Goal: Task Accomplishment & Management: Manage account settings

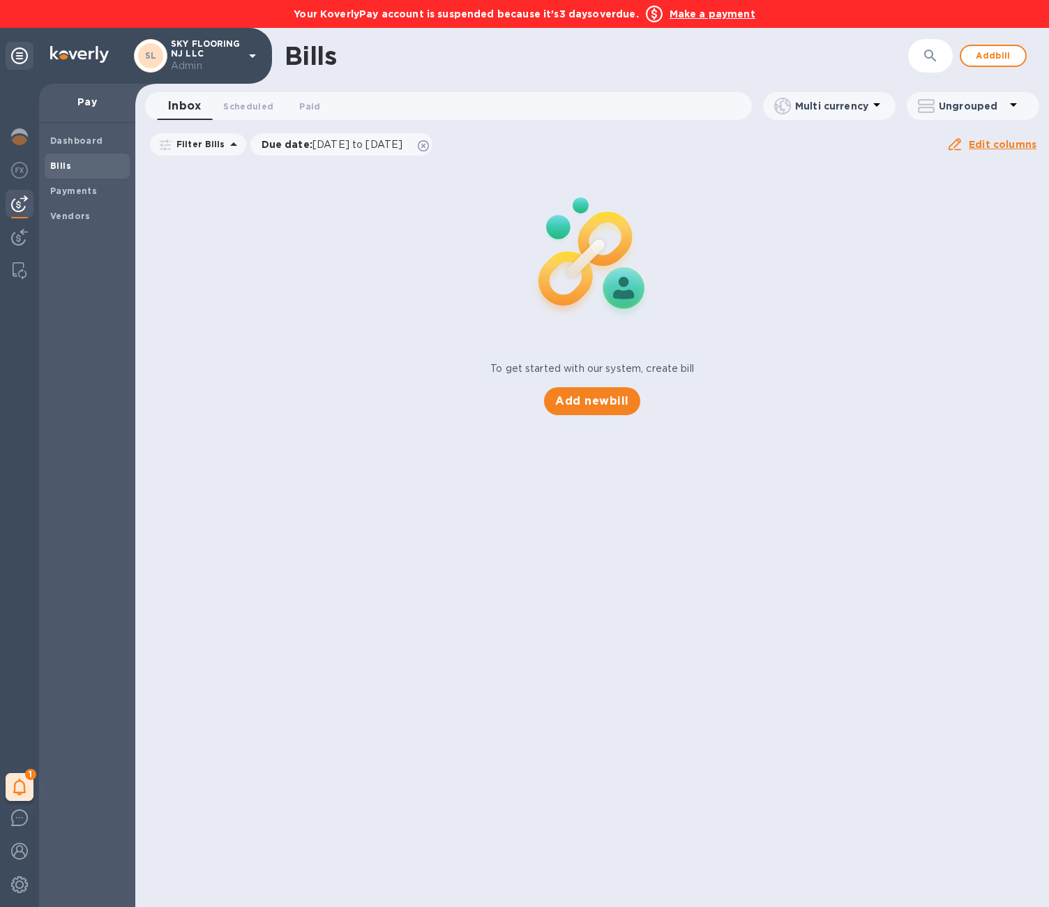
click at [729, 153] on div "Filter Bills Due date : [DATE] to [DATE] Amount Paid Balance" at bounding box center [547, 144] width 799 height 27
click at [718, 23] on div "Your KoverlyPay account is suspended because it’s 3 days overdue. Make a payment" at bounding box center [524, 14] width 1049 height 28
click at [717, 17] on b "Make a payment" at bounding box center [713, 13] width 86 height 11
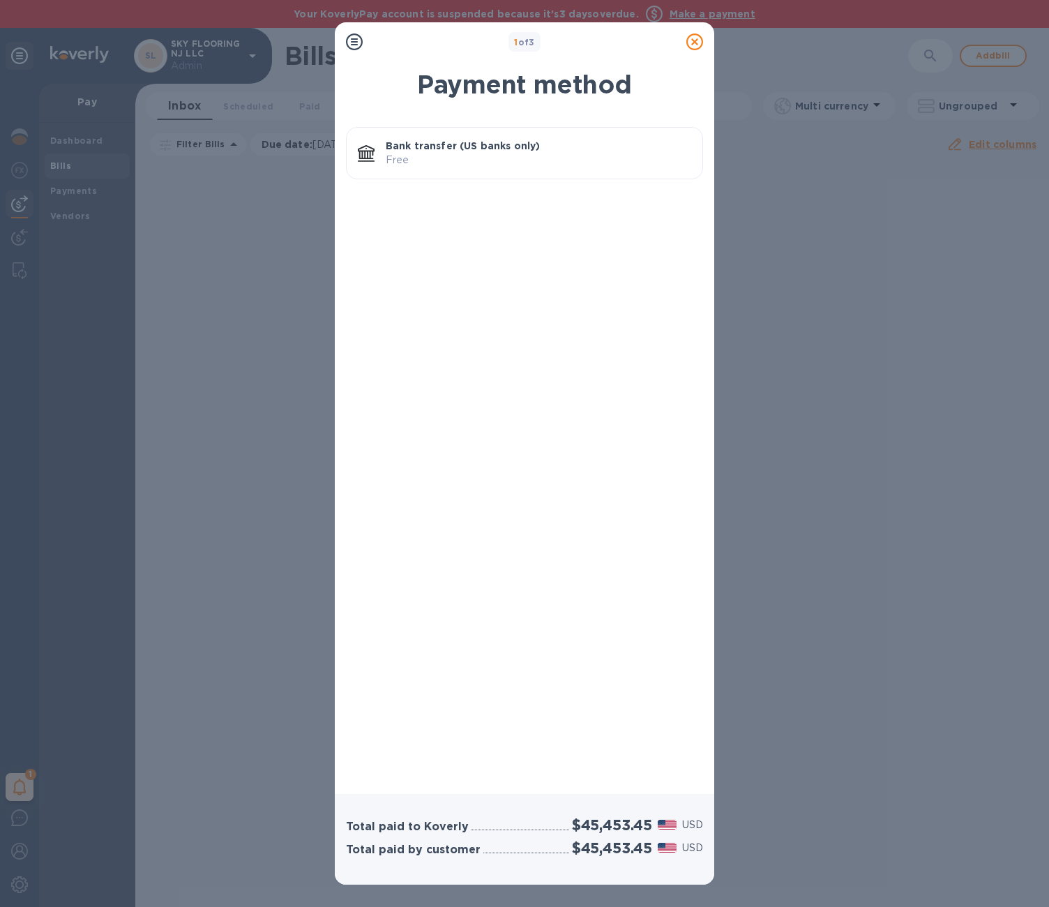
click at [539, 167] on div "Bank transfer (US banks only) Free" at bounding box center [538, 153] width 317 height 40
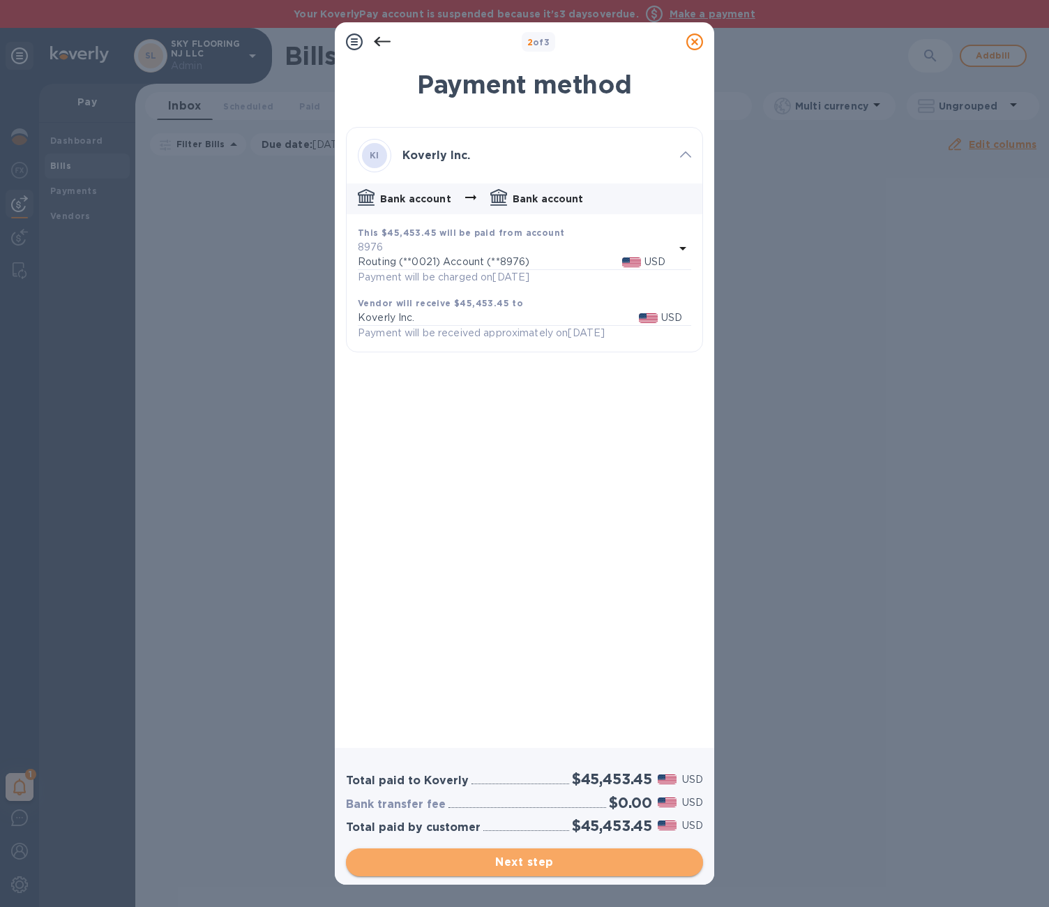
click at [536, 862] on span "Next step" at bounding box center [524, 862] width 335 height 17
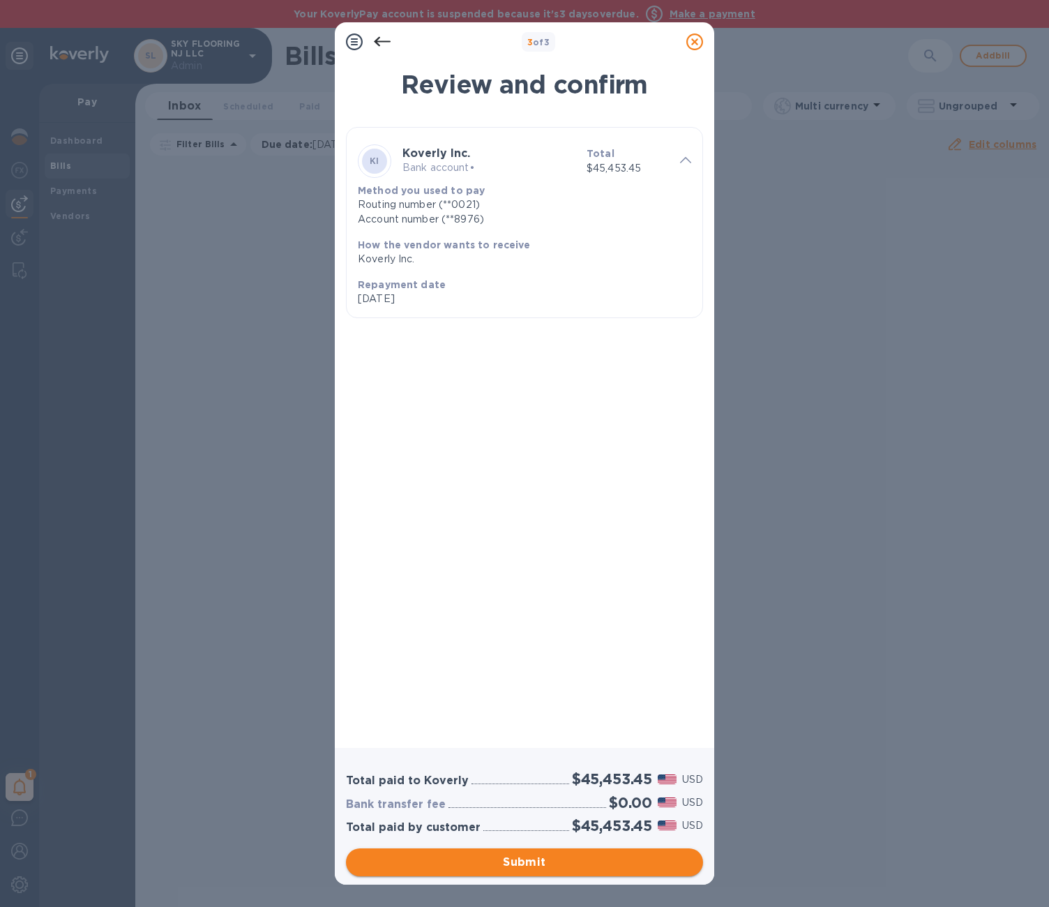
click at [536, 862] on span "Submit" at bounding box center [524, 862] width 335 height 17
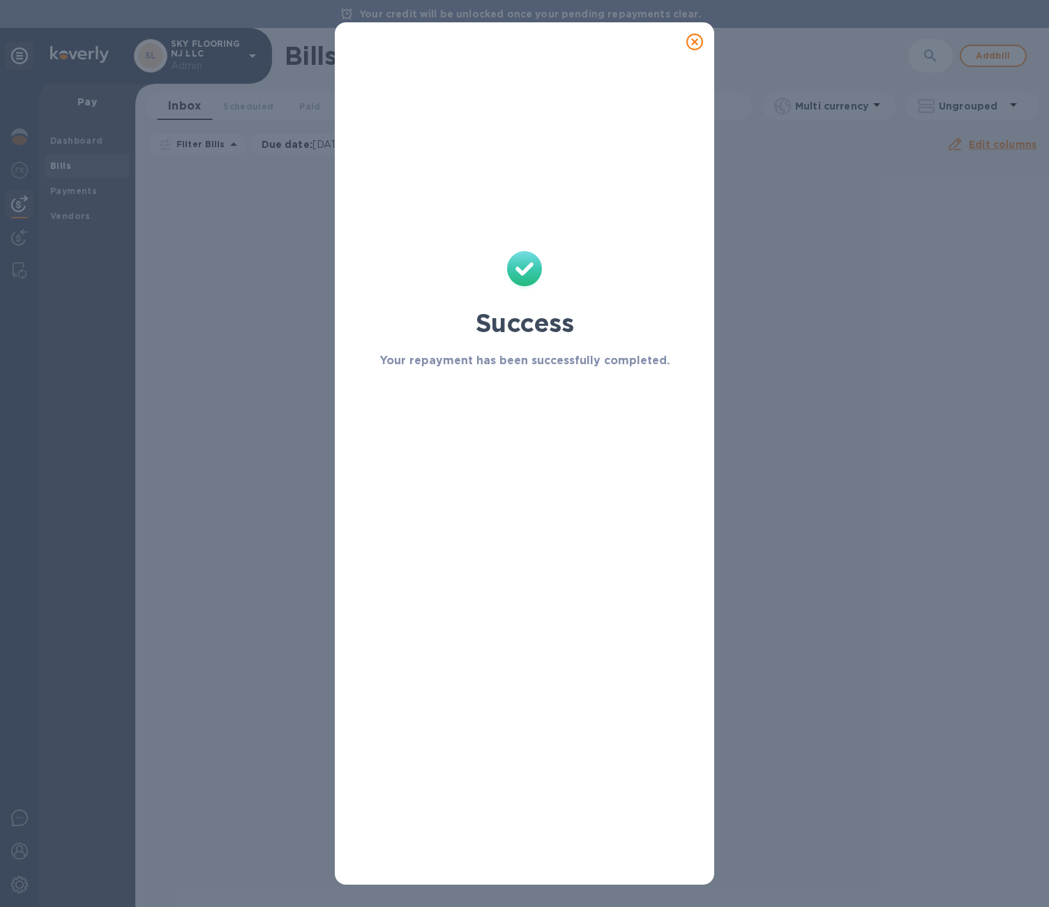
click at [698, 43] on icon at bounding box center [695, 41] width 17 height 17
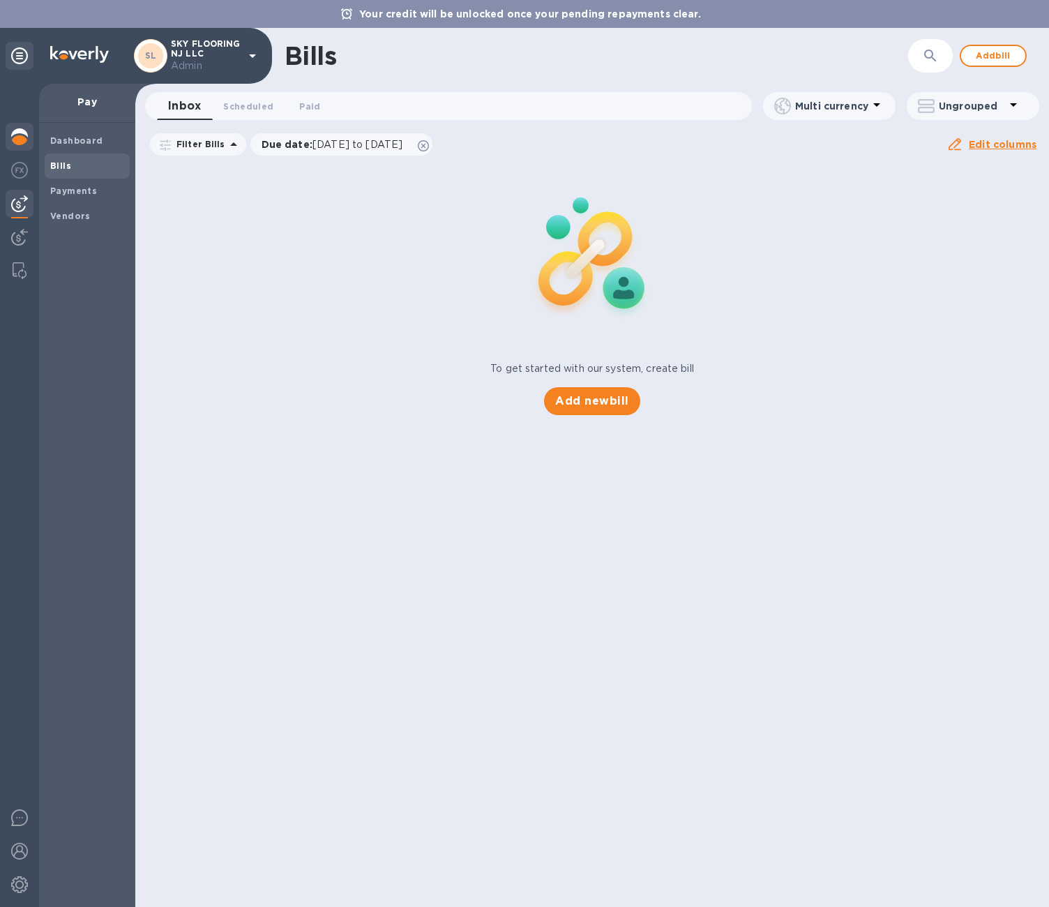
click at [16, 135] on img at bounding box center [19, 136] width 17 height 17
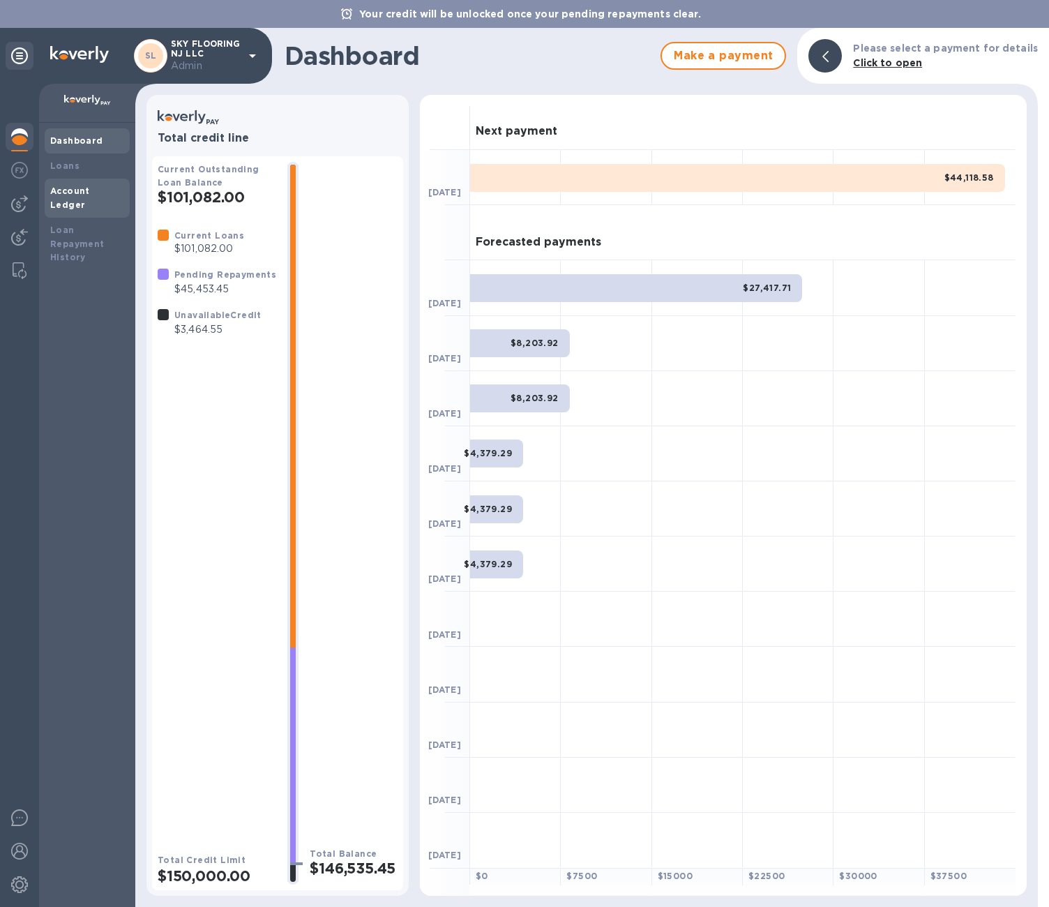
click at [90, 191] on b "Account Ledger" at bounding box center [70, 198] width 40 height 24
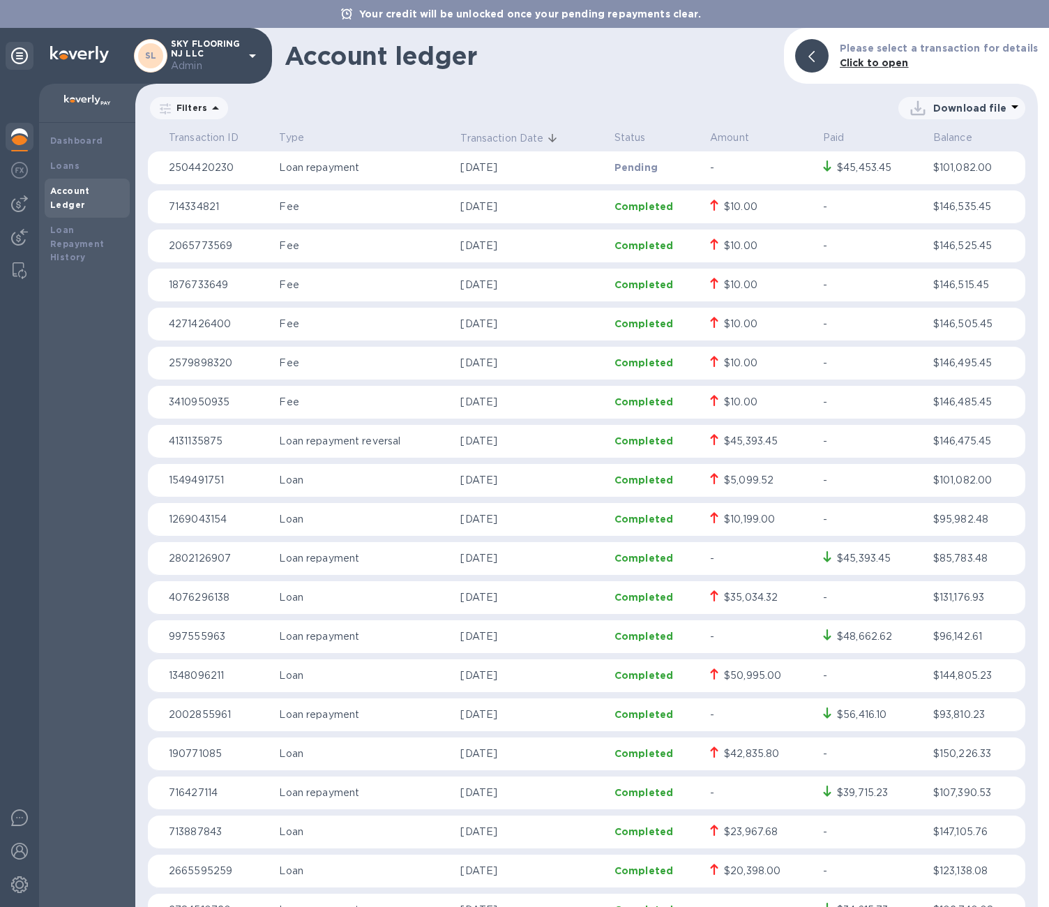
click at [611, 84] on div "Account ledger Please select a transaction for details Click to open Filters Do…" at bounding box center [586, 467] width 903 height 879
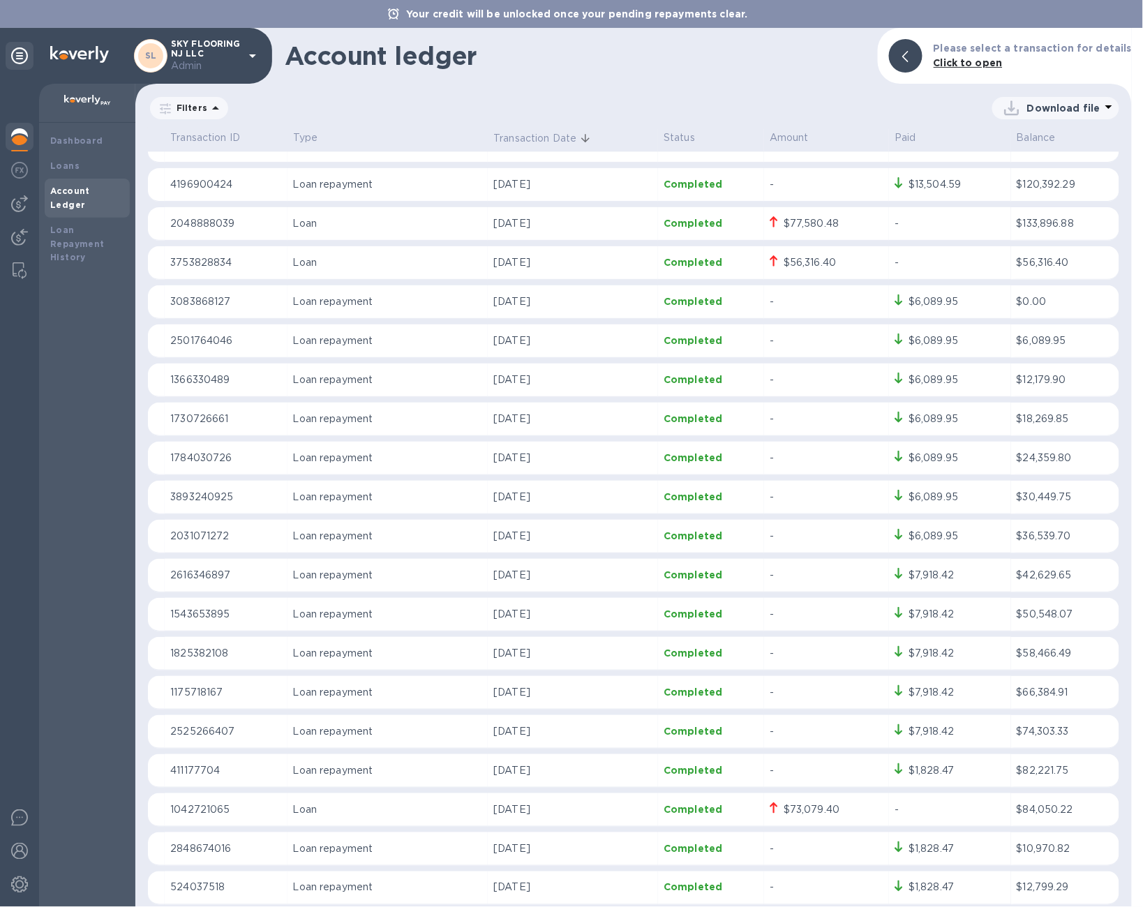
scroll to position [1327, 0]
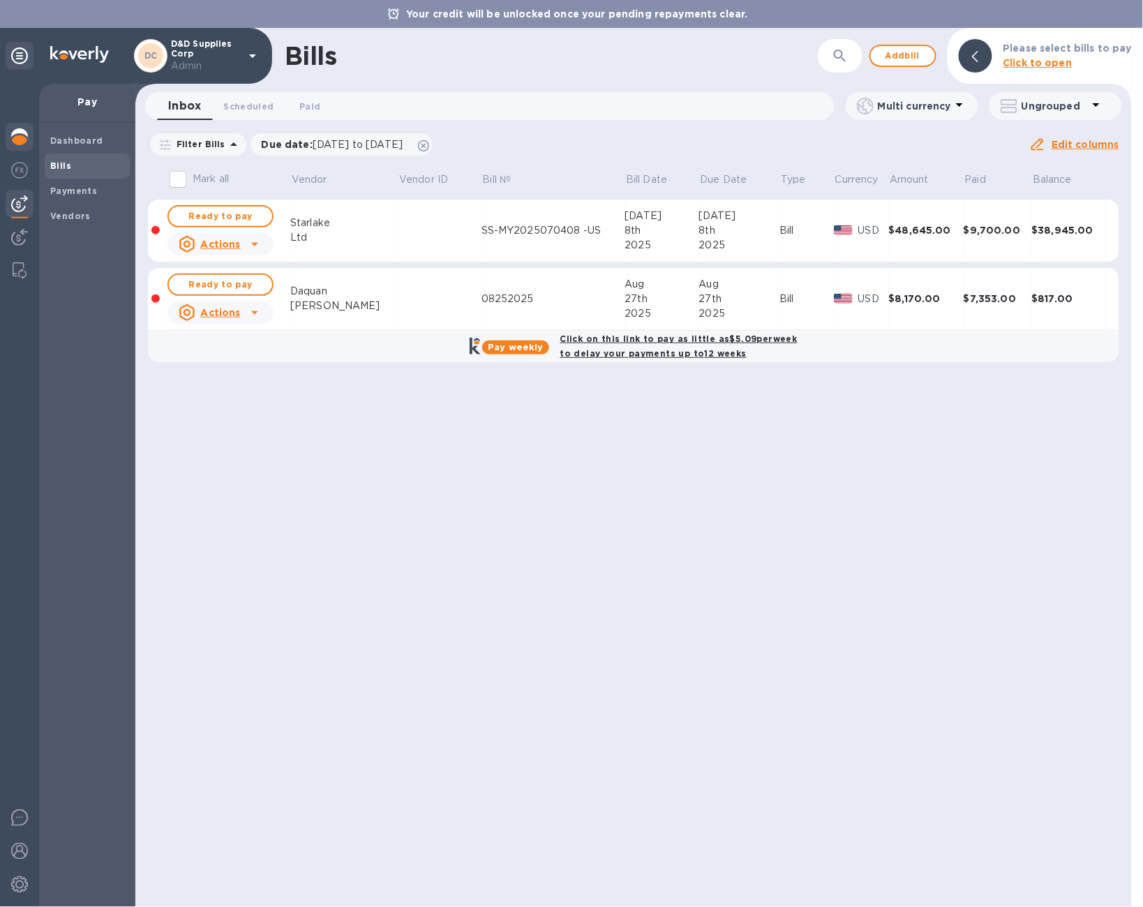
click at [15, 133] on img at bounding box center [19, 136] width 17 height 17
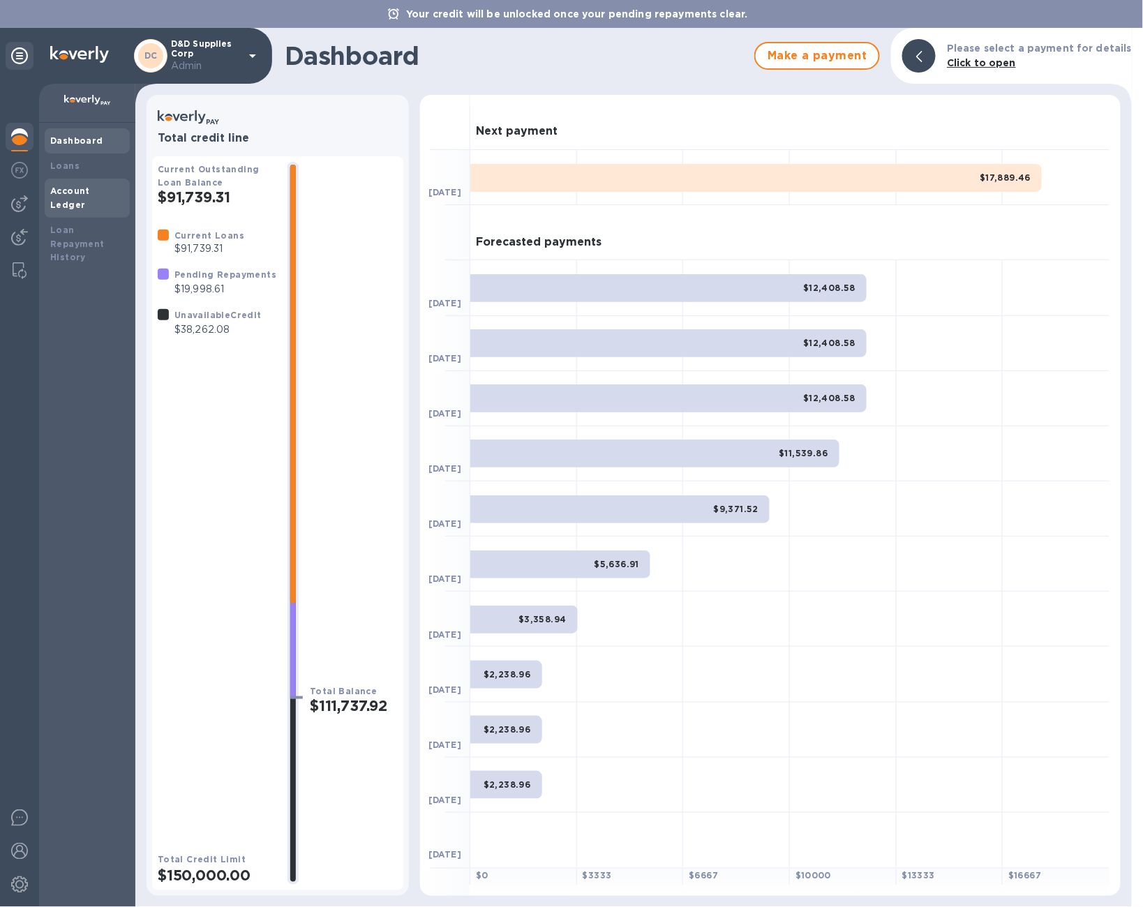
click at [101, 200] on div "Account Ledger" at bounding box center [87, 198] width 85 height 39
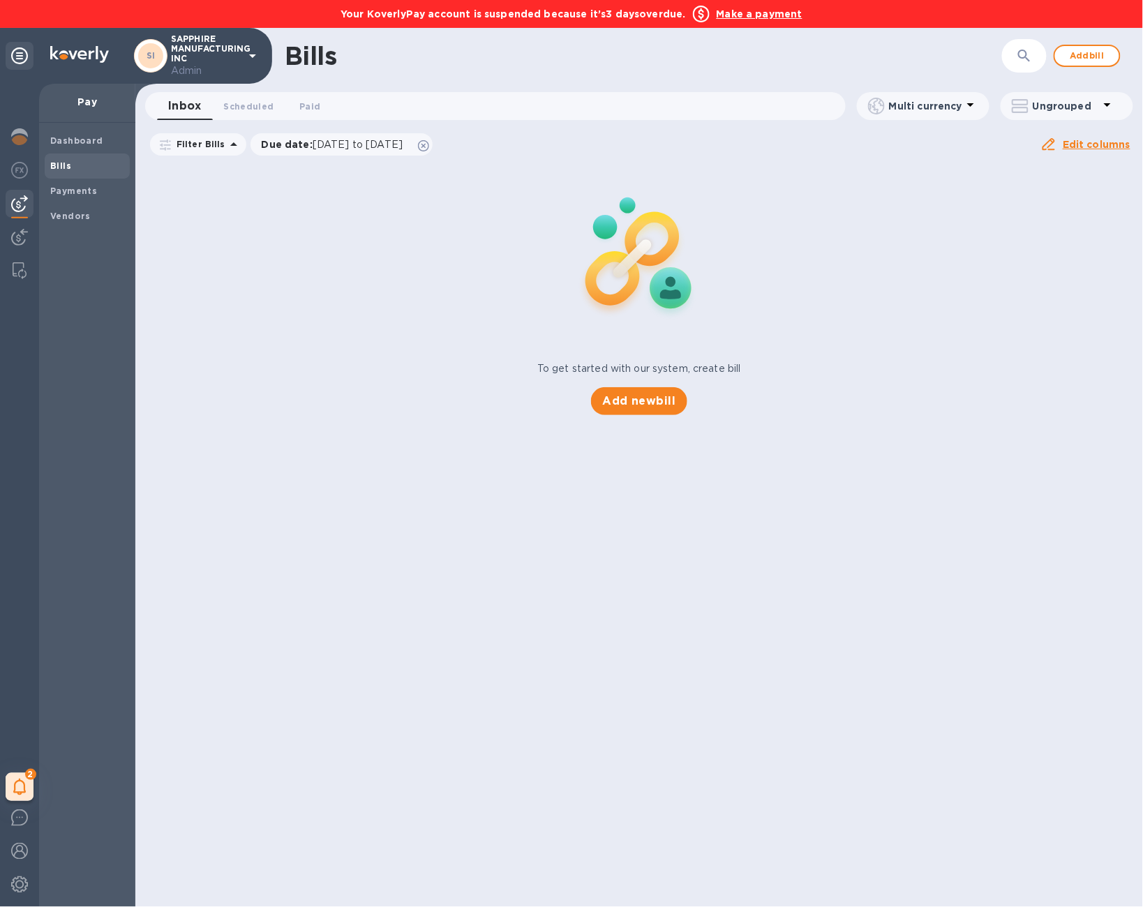
click at [197, 223] on div "To get started with our system, create bill Add new bill" at bounding box center [639, 289] width 1019 height 263
click at [751, 13] on b "Make a payment" at bounding box center [760, 13] width 86 height 11
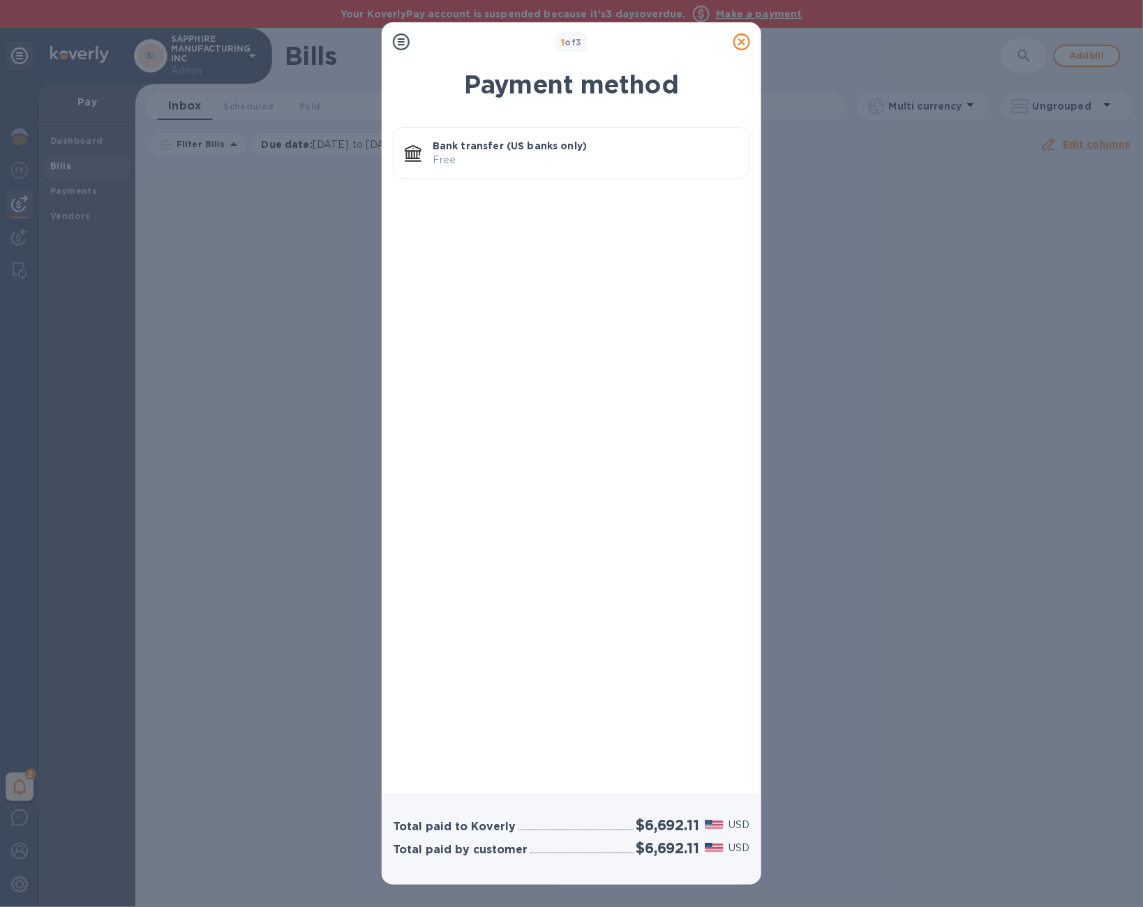
click at [524, 142] on p "Bank transfer (US banks only)" at bounding box center [586, 146] width 306 height 14
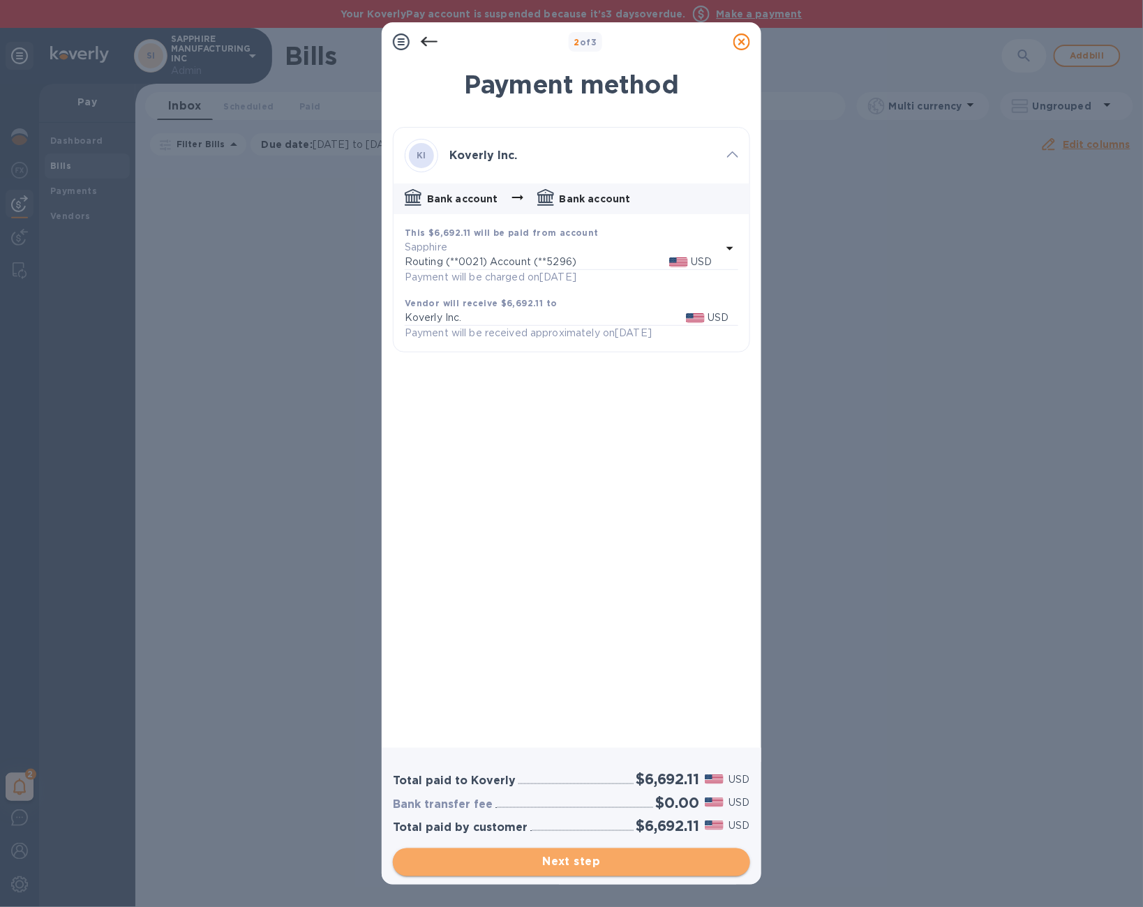
click at [618, 862] on span "Next step" at bounding box center [571, 862] width 335 height 17
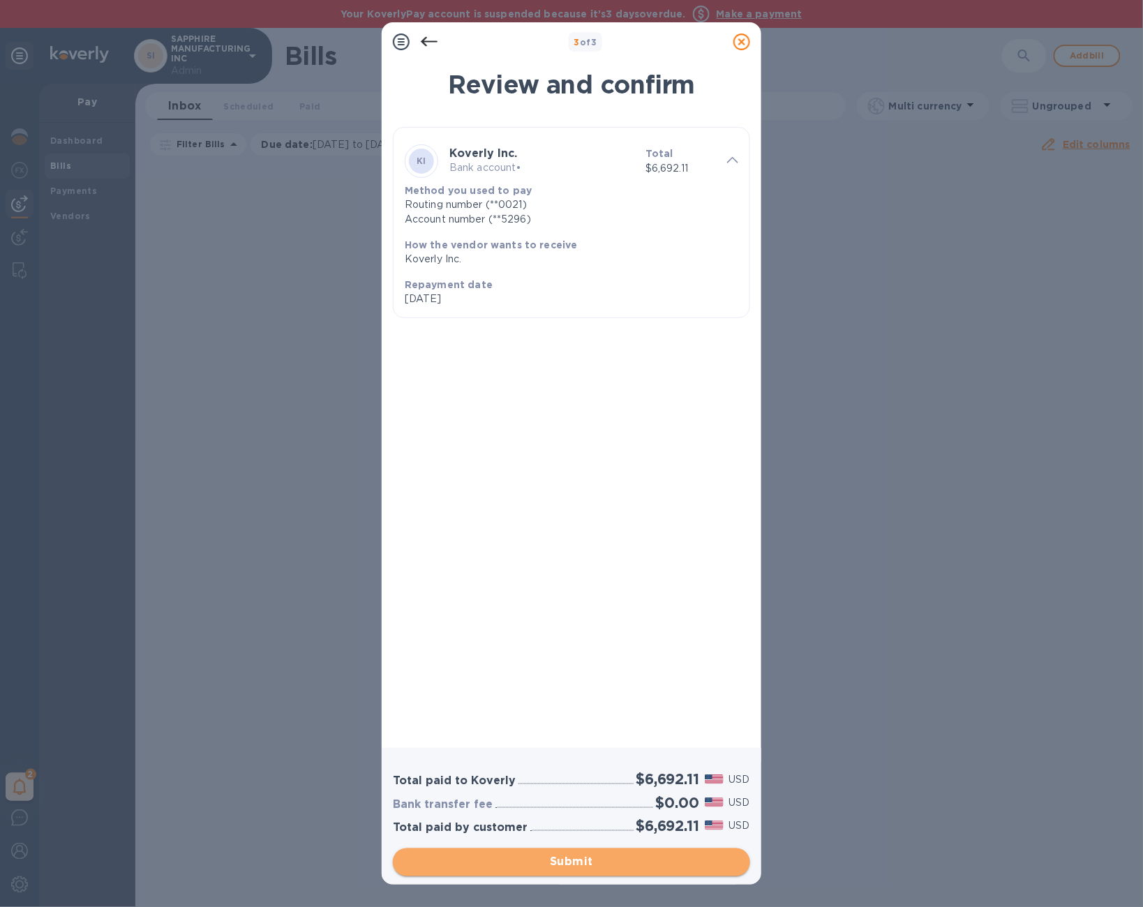
click at [618, 862] on span "Submit" at bounding box center [571, 862] width 335 height 17
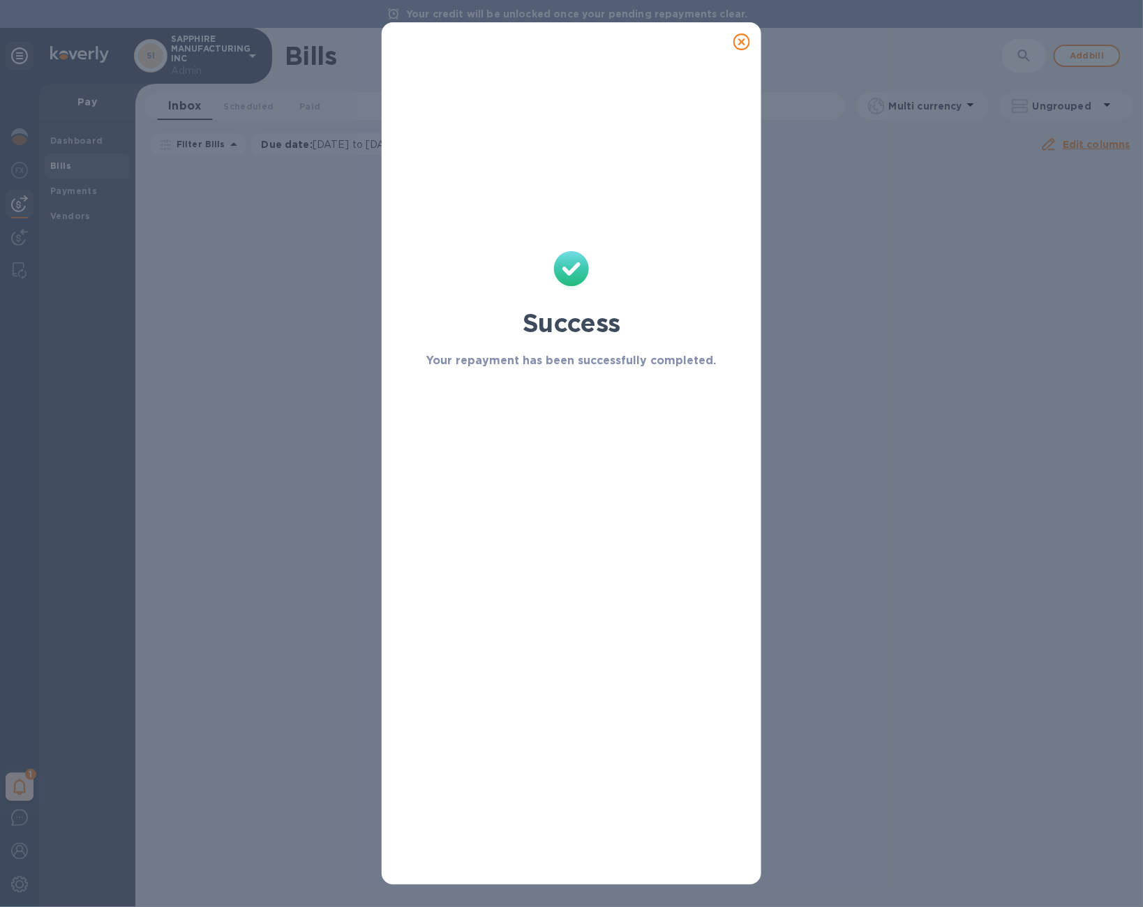
click at [744, 36] on icon at bounding box center [741, 41] width 17 height 17
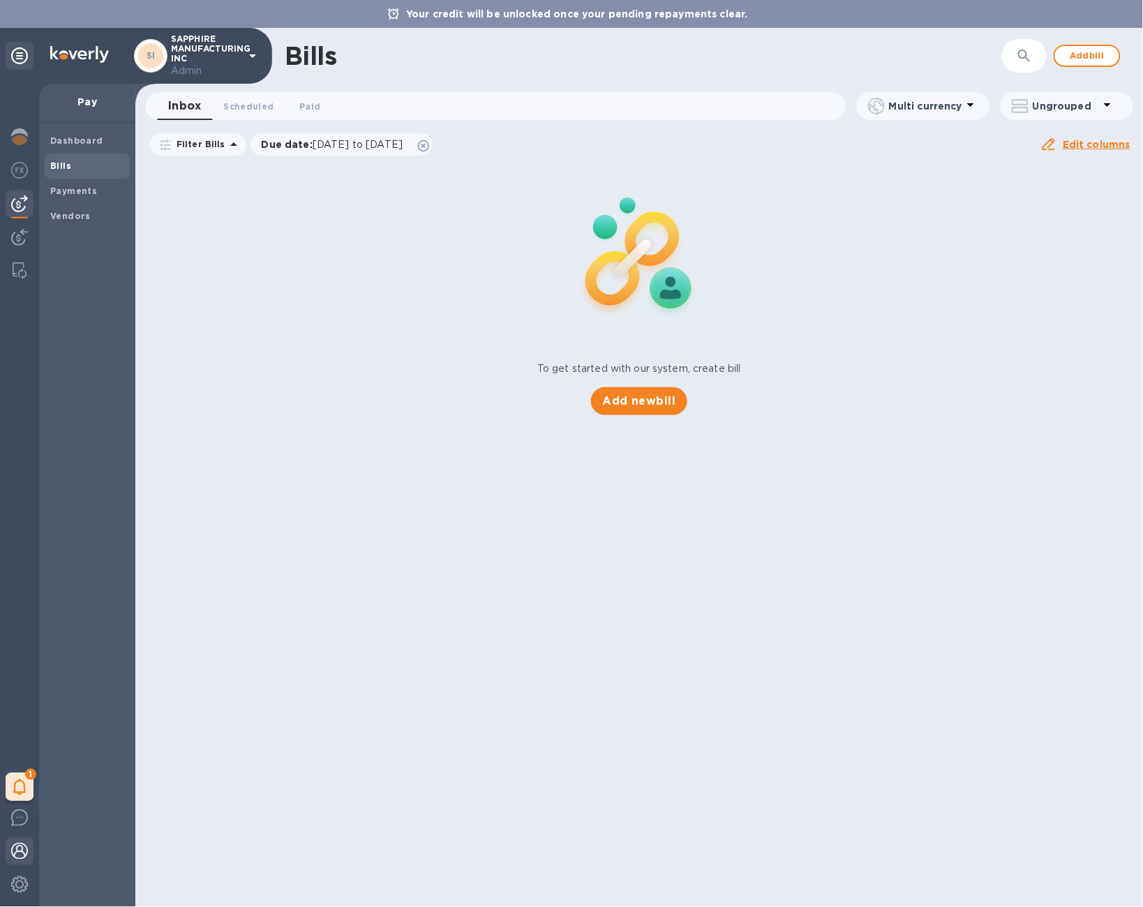
click at [16, 853] on img at bounding box center [19, 851] width 17 height 17
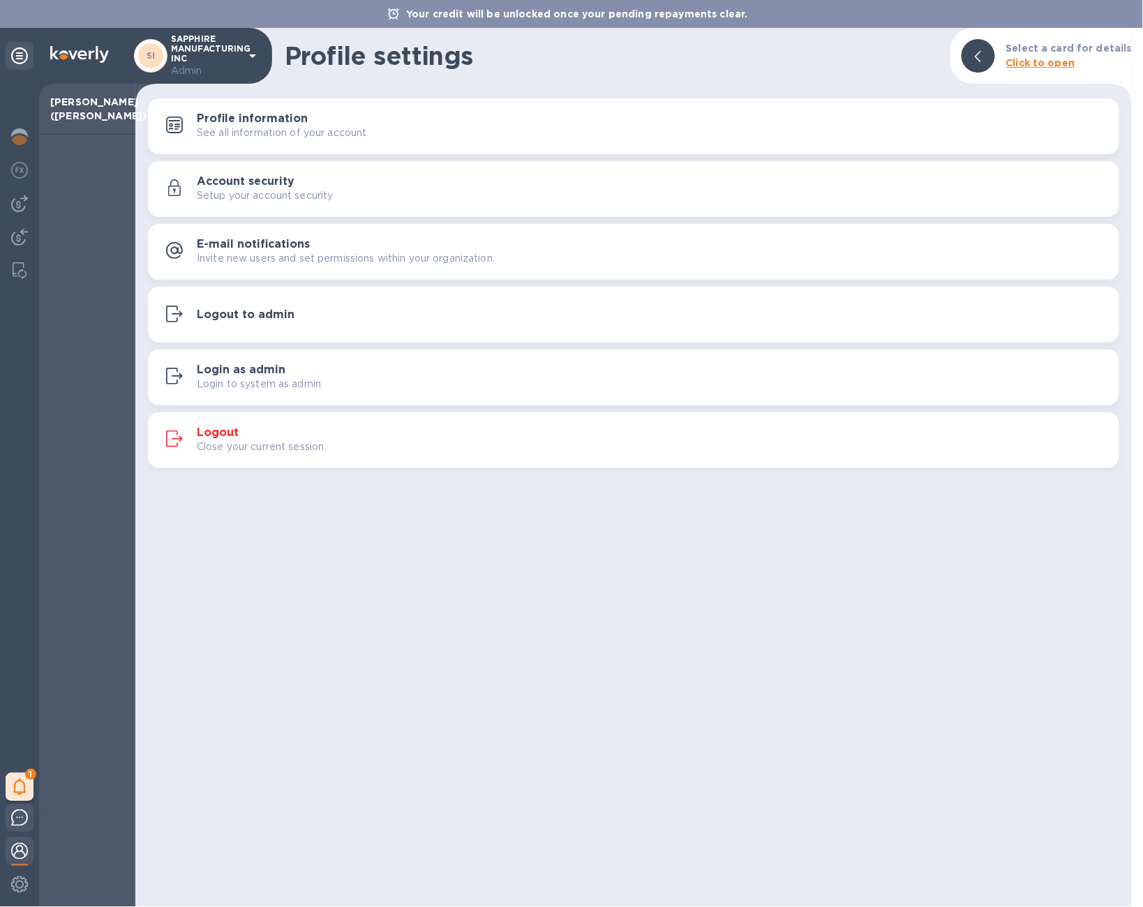
click at [15, 825] on img at bounding box center [19, 817] width 17 height 17
click at [15, 889] on img at bounding box center [19, 884] width 17 height 17
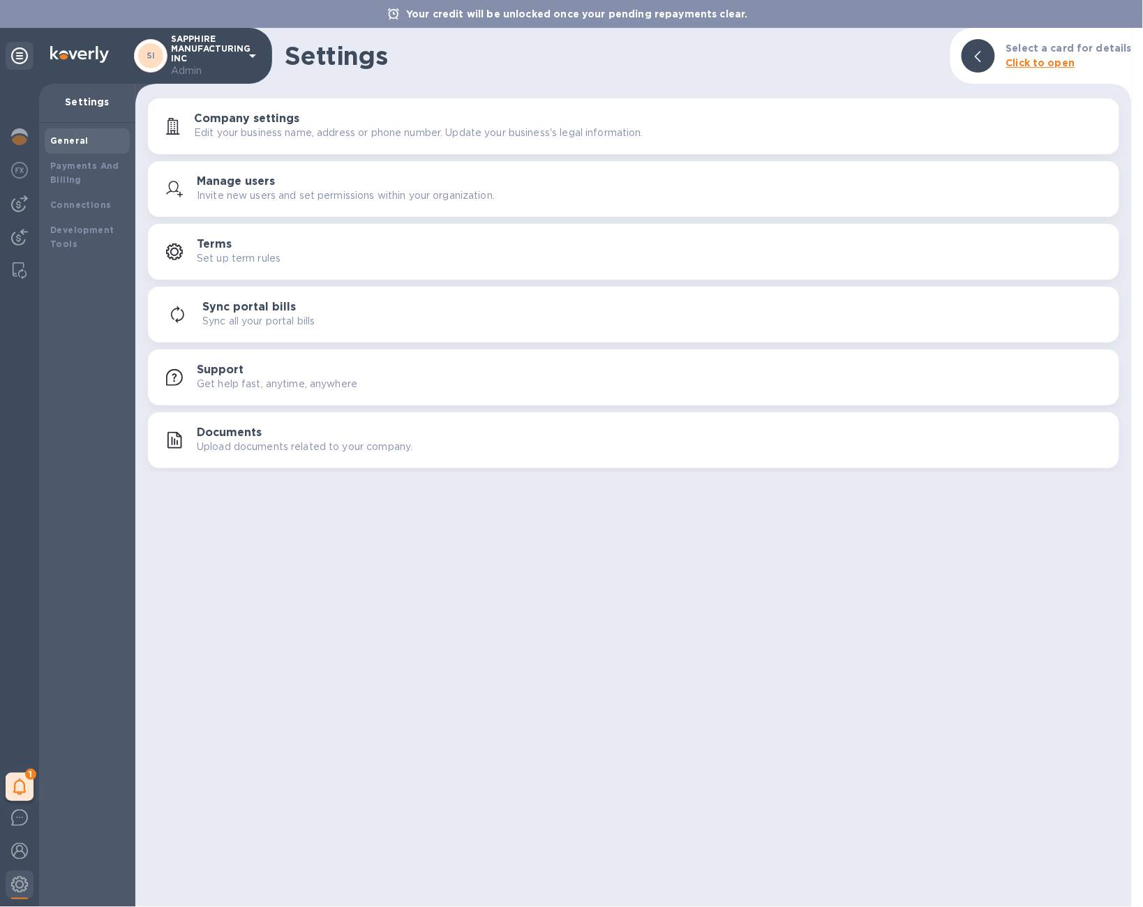
click at [299, 211] on button "Manage users Invite new users and set permissions within your organization." at bounding box center [633, 189] width 971 height 56
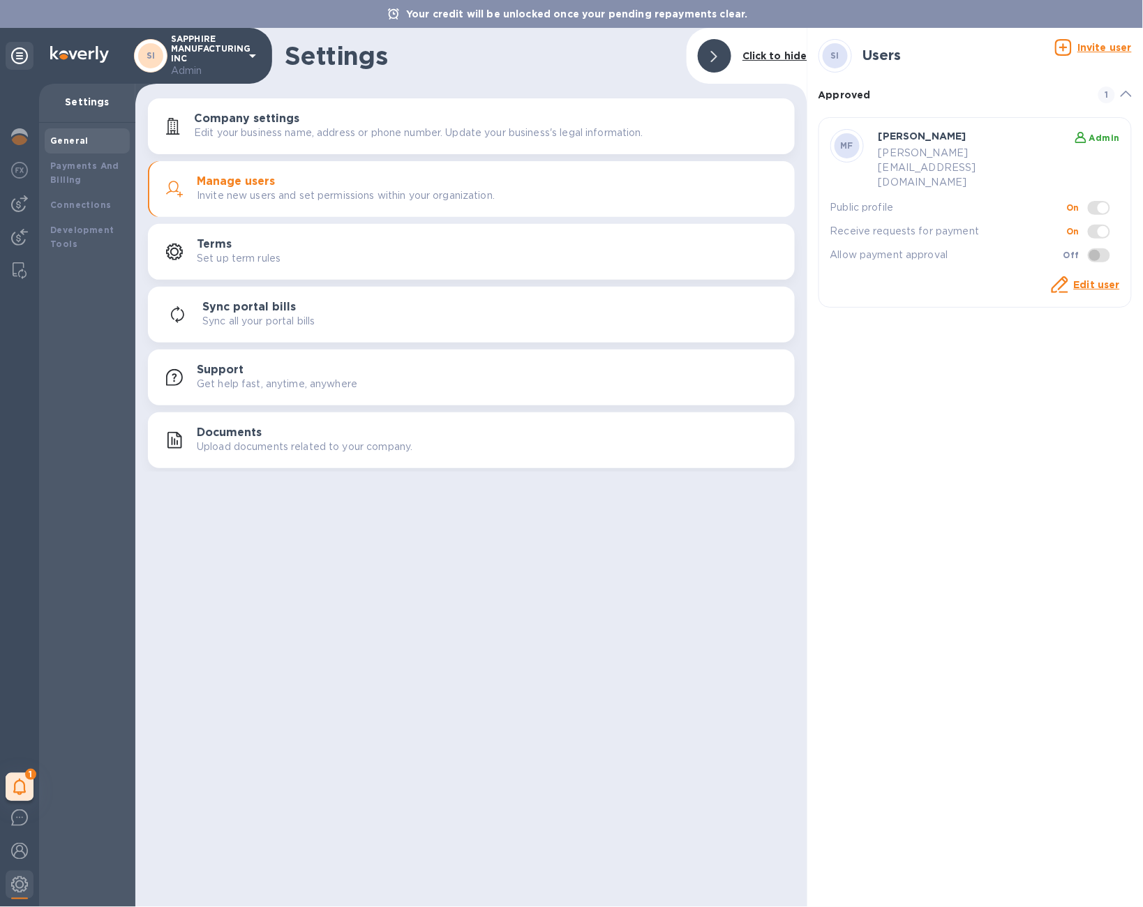
click at [938, 149] on p "michael@ammoelectric.com" at bounding box center [948, 168] width 141 height 44
click at [1092, 279] on link "Edit user" at bounding box center [1097, 284] width 46 height 11
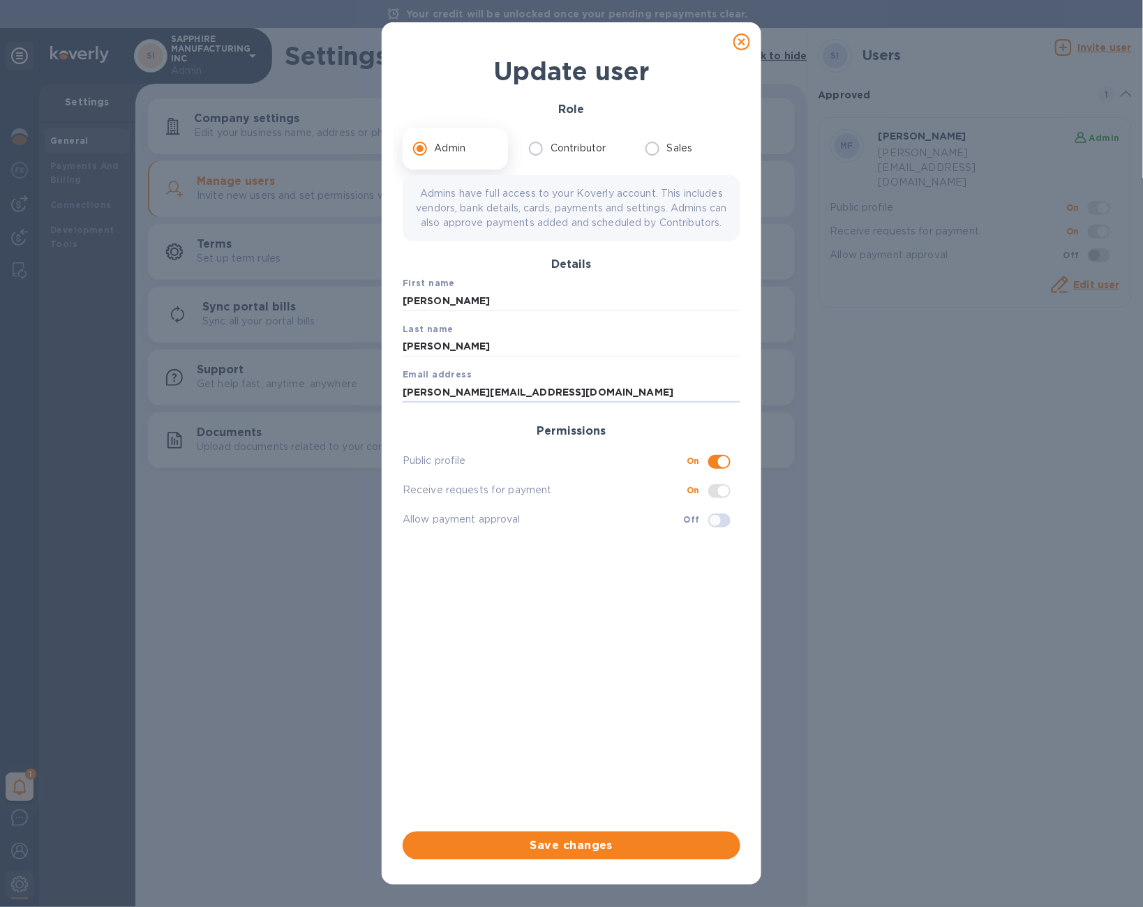
drag, startPoint x: 578, startPoint y: 407, endPoint x: 324, endPoint y: 404, distance: 254.7
click at [324, 404] on div "Update user Role Admin Contributor Sales Admins have full access to your Koverl…" at bounding box center [571, 453] width 1143 height 907
click at [742, 46] on icon at bounding box center [741, 41] width 17 height 17
checkbox input "false"
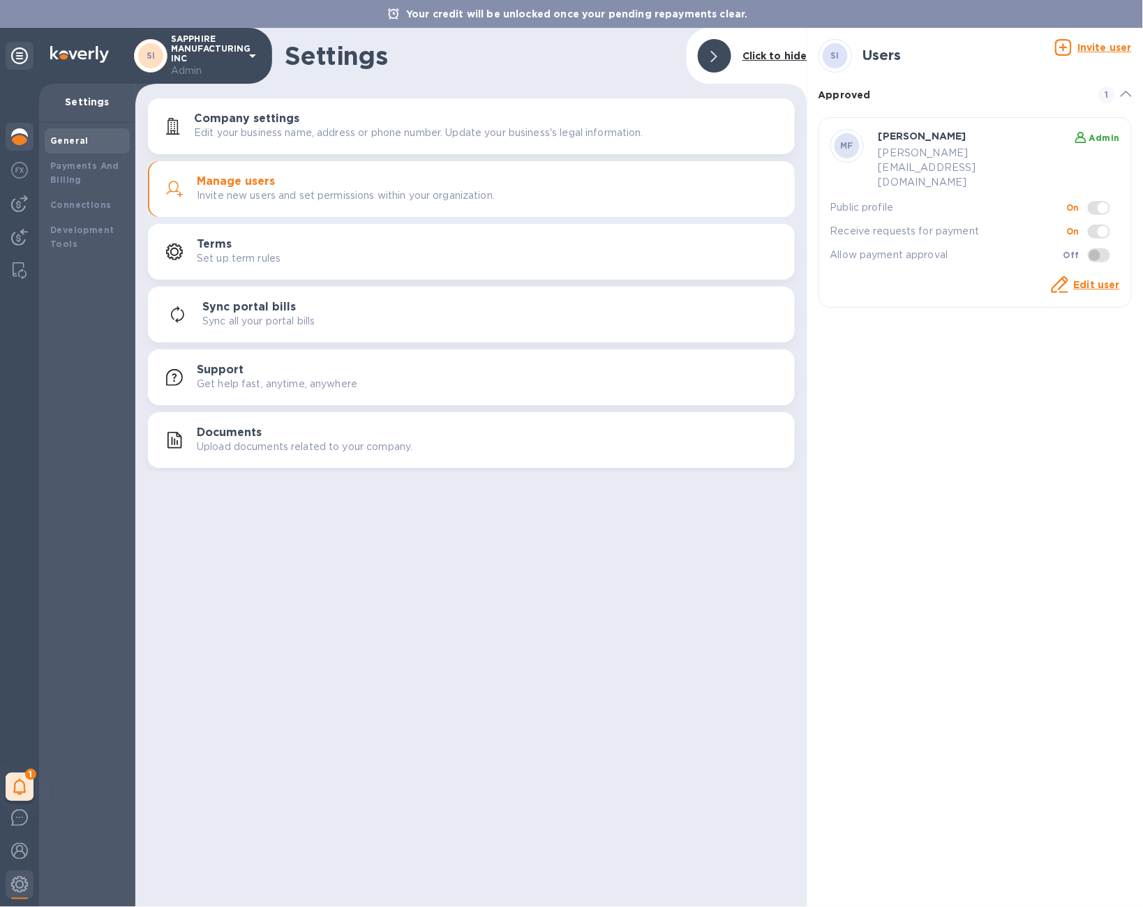
click at [25, 139] on img at bounding box center [19, 136] width 17 height 17
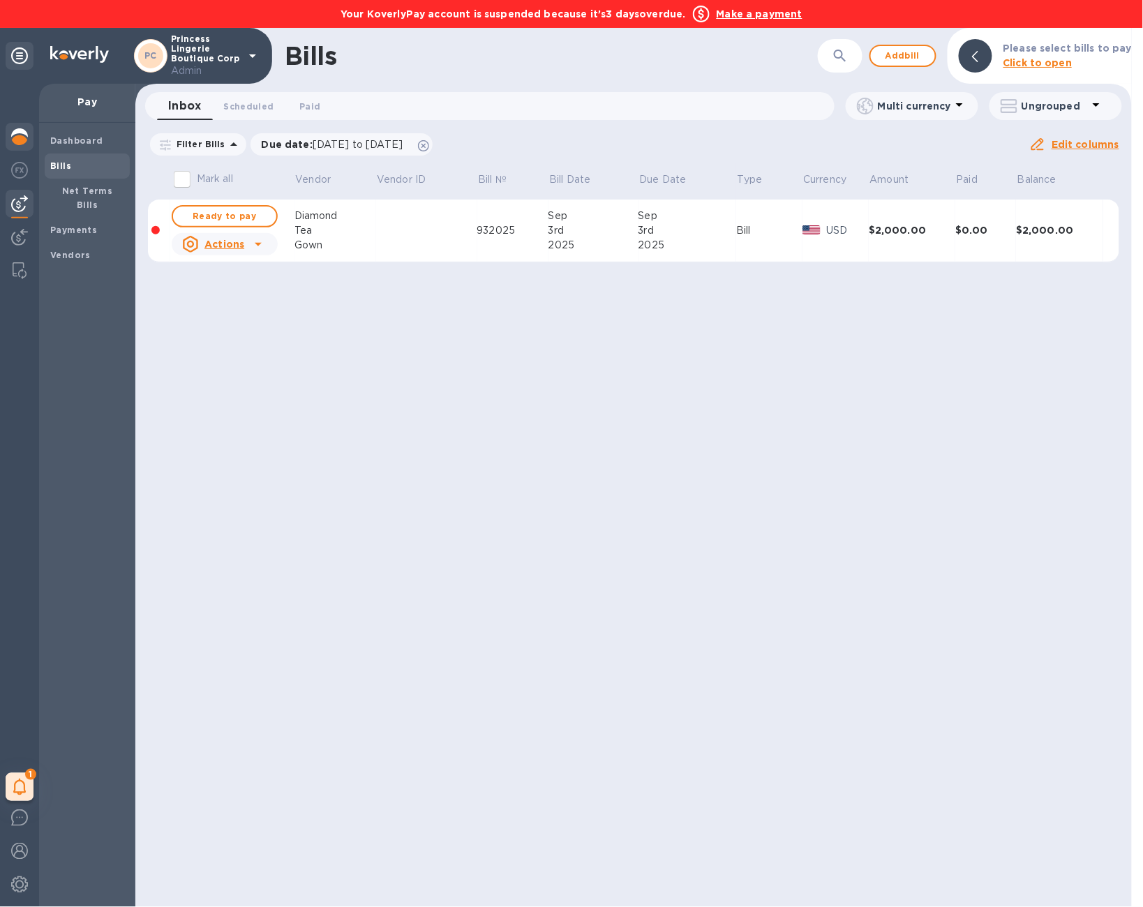
click at [25, 140] on img at bounding box center [19, 136] width 17 height 17
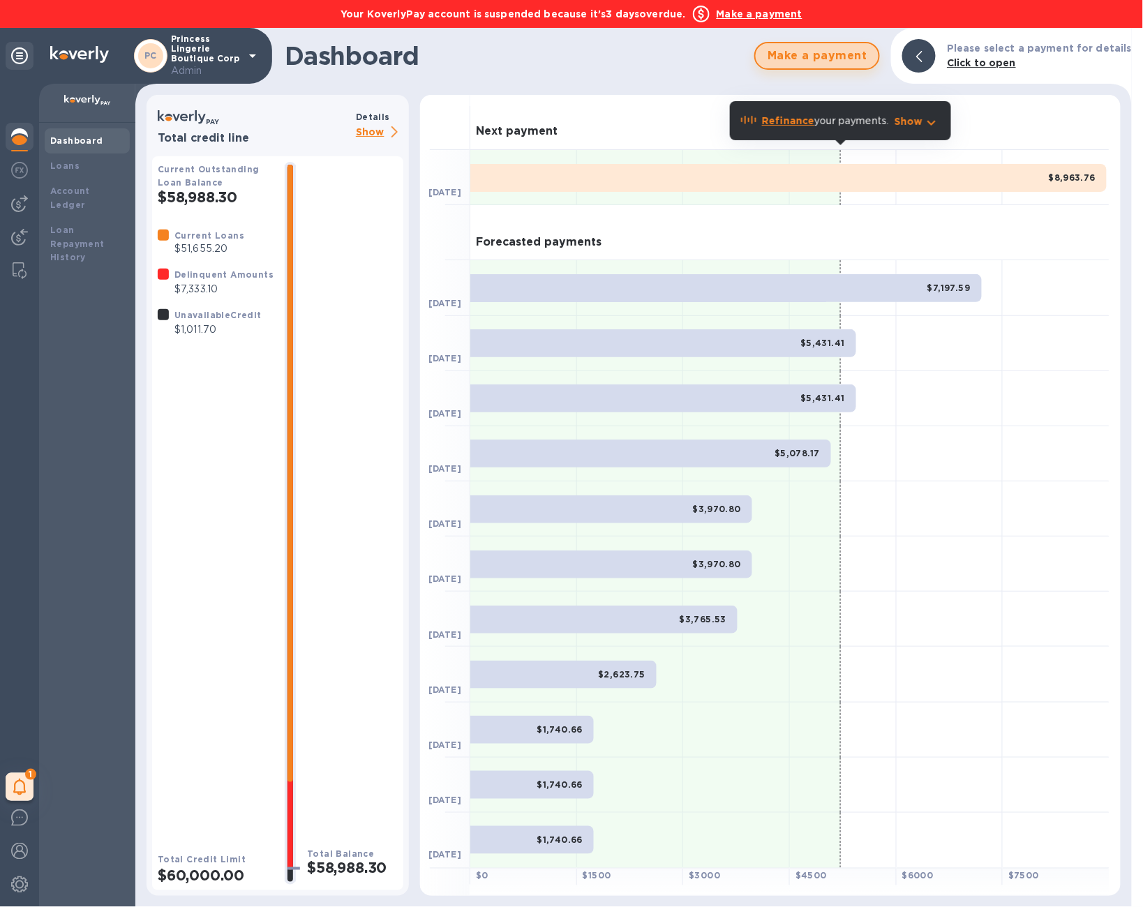
click at [807, 69] on button "Make a payment" at bounding box center [817, 56] width 126 height 28
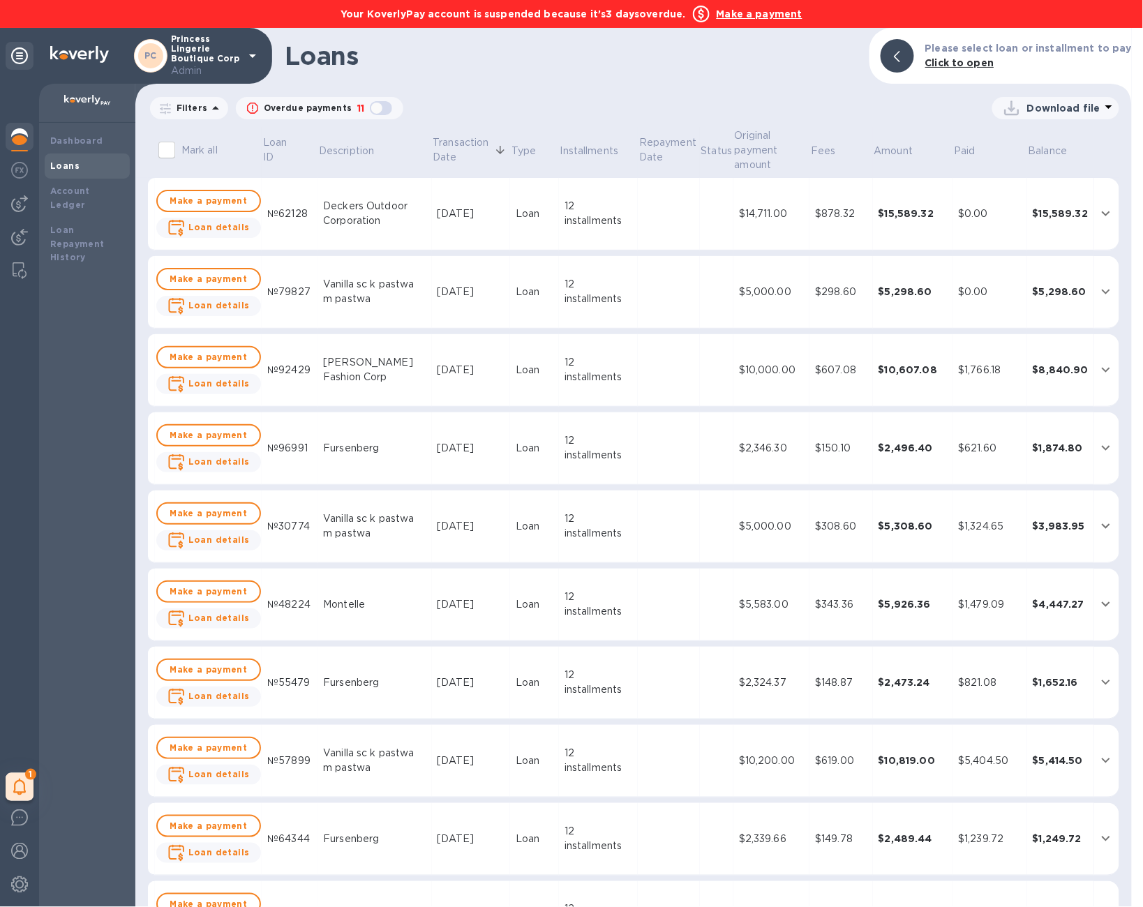
click at [784, 8] on b "Make a payment" at bounding box center [760, 13] width 86 height 11
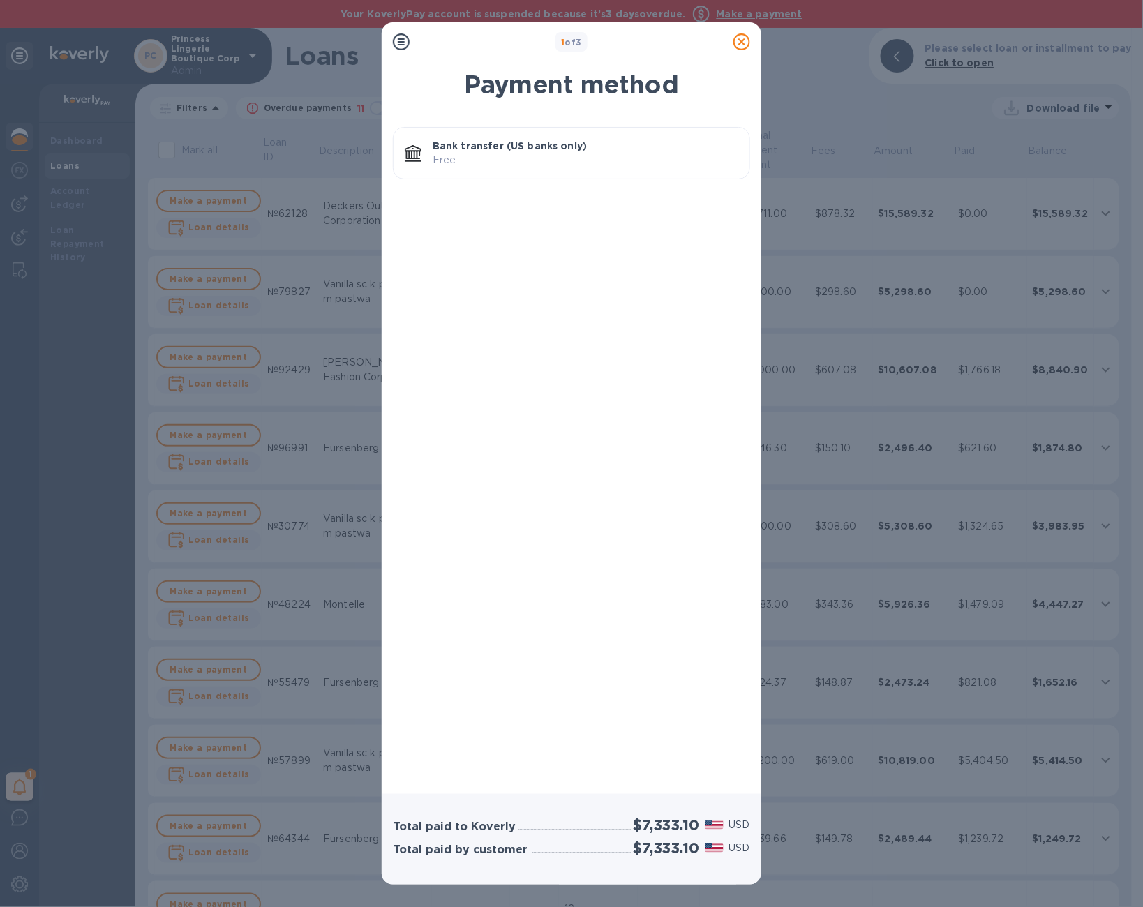
click at [591, 165] on p "Free" at bounding box center [586, 160] width 306 height 15
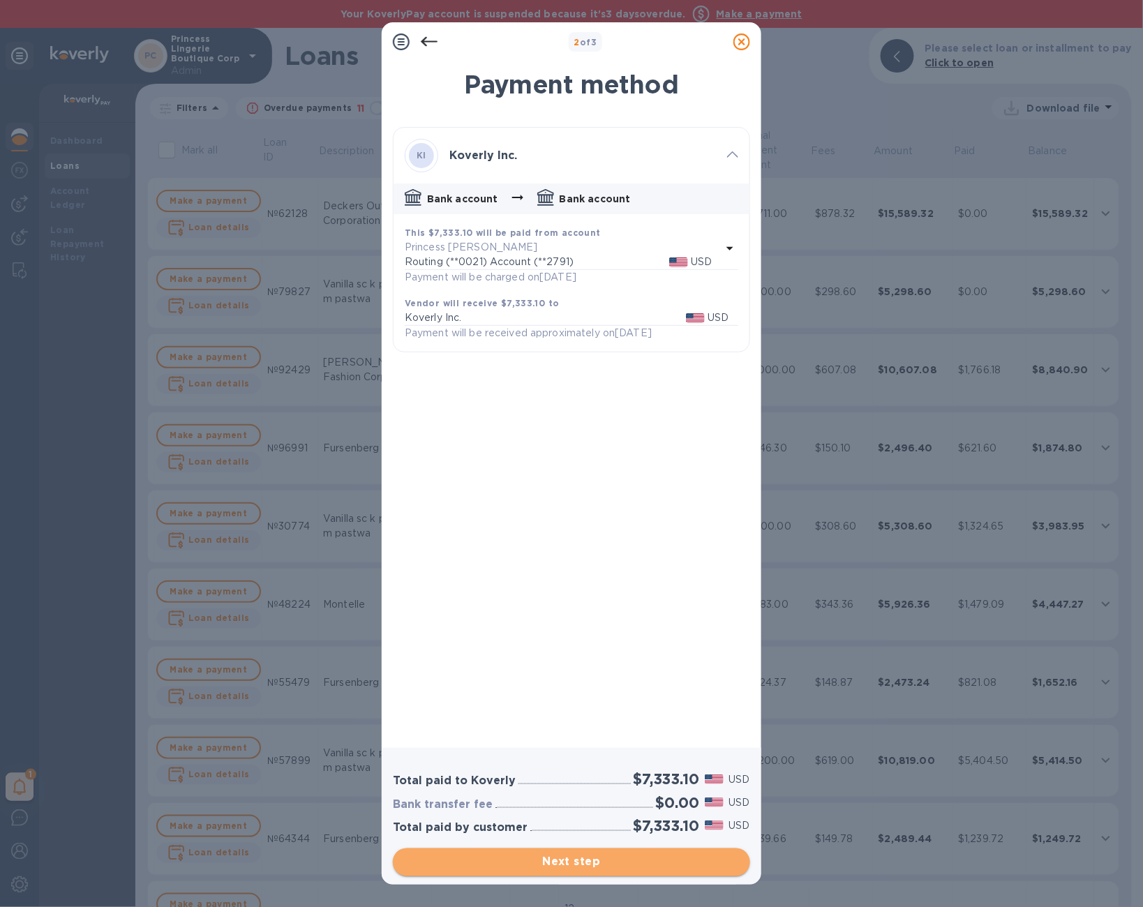
click at [675, 871] on button "Next step" at bounding box center [571, 862] width 357 height 28
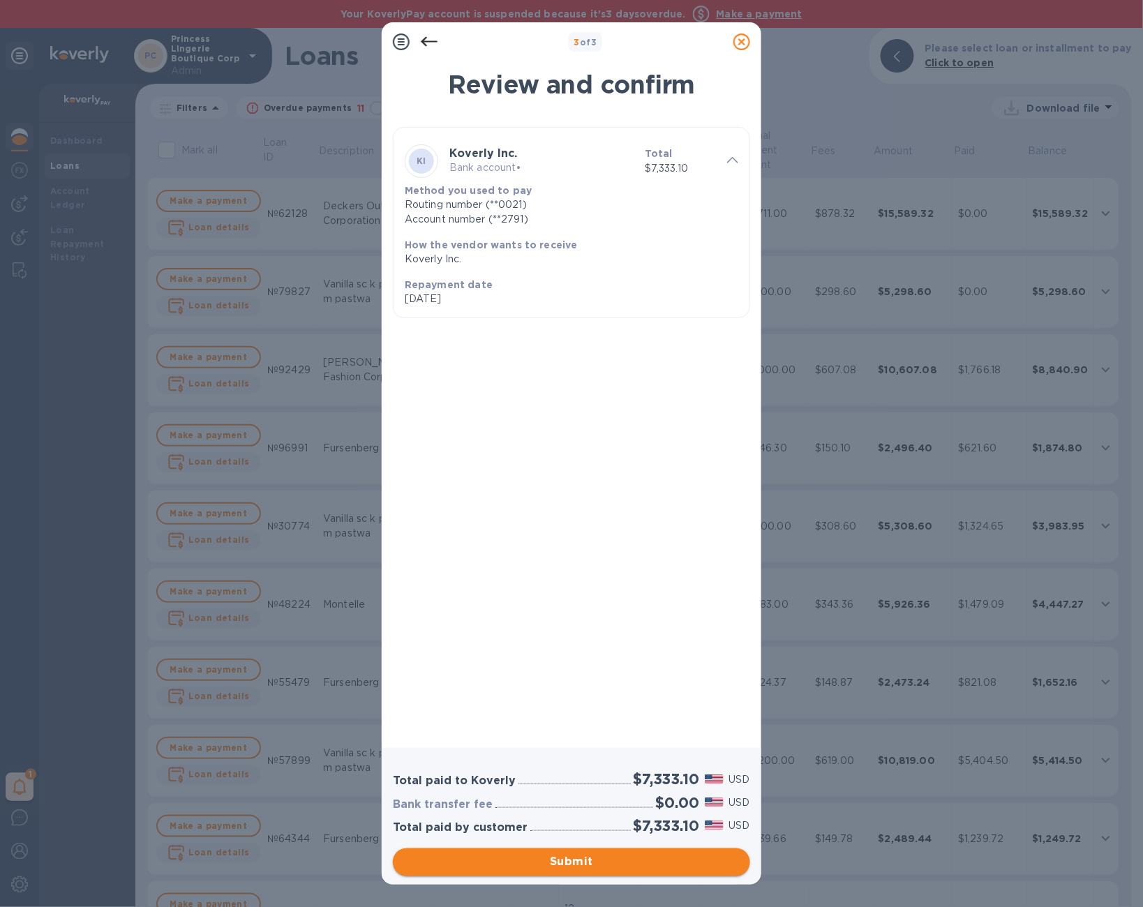
click at [675, 871] on button "Submit" at bounding box center [571, 862] width 357 height 28
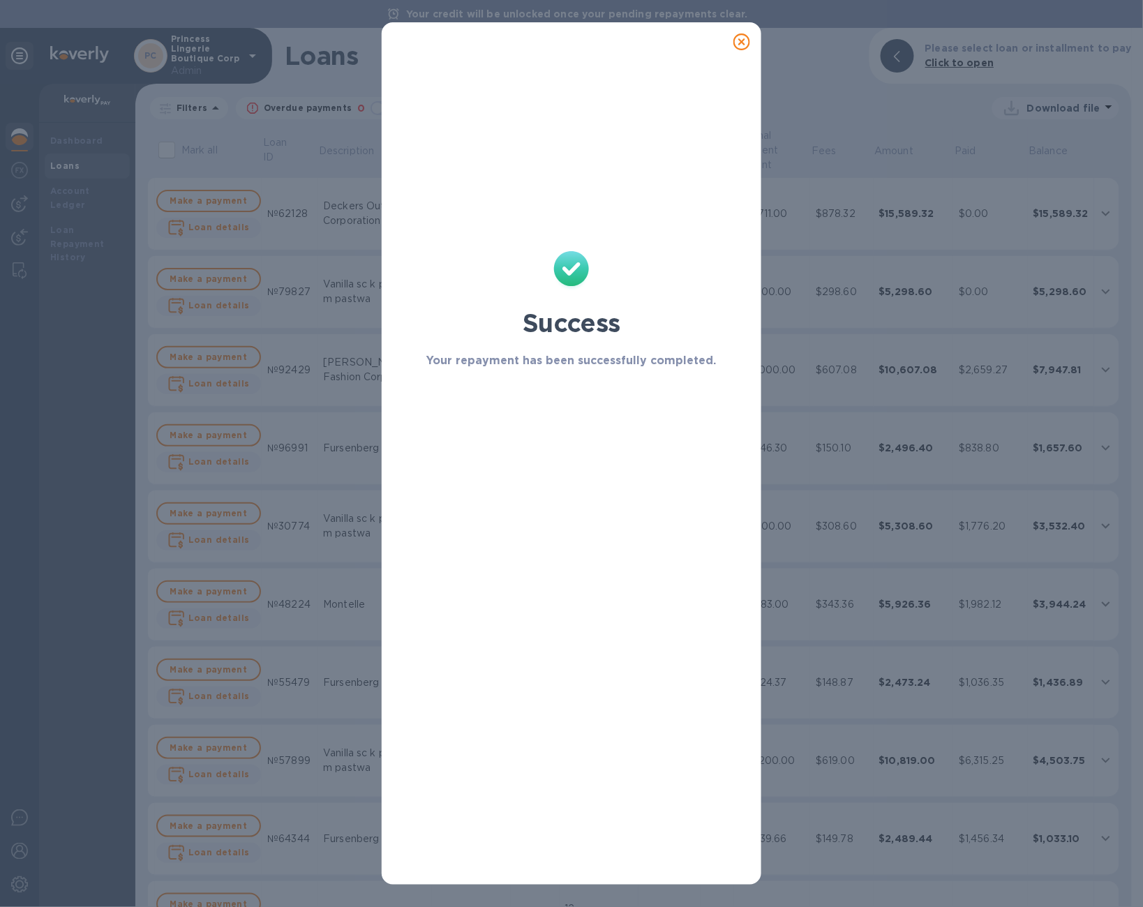
click at [745, 41] on icon at bounding box center [741, 41] width 17 height 17
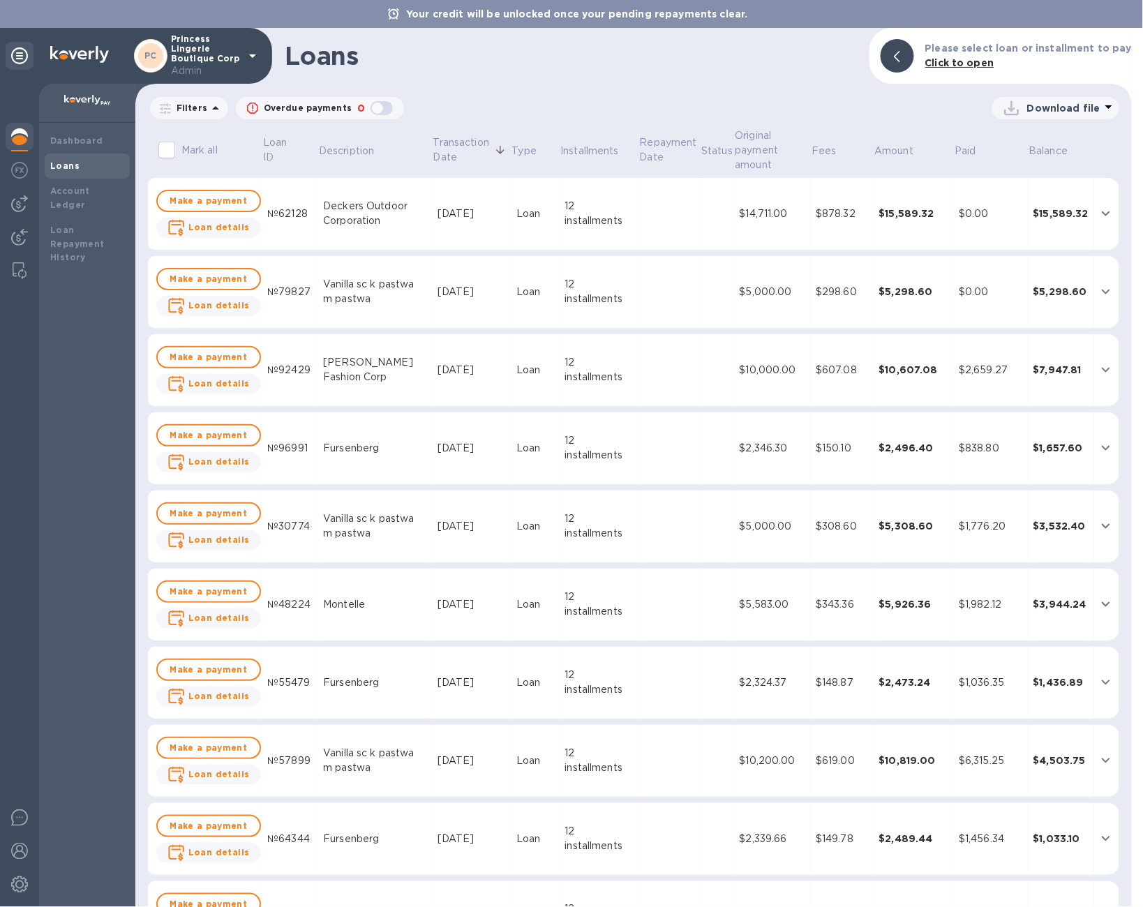
click at [26, 133] on img at bounding box center [19, 136] width 17 height 17
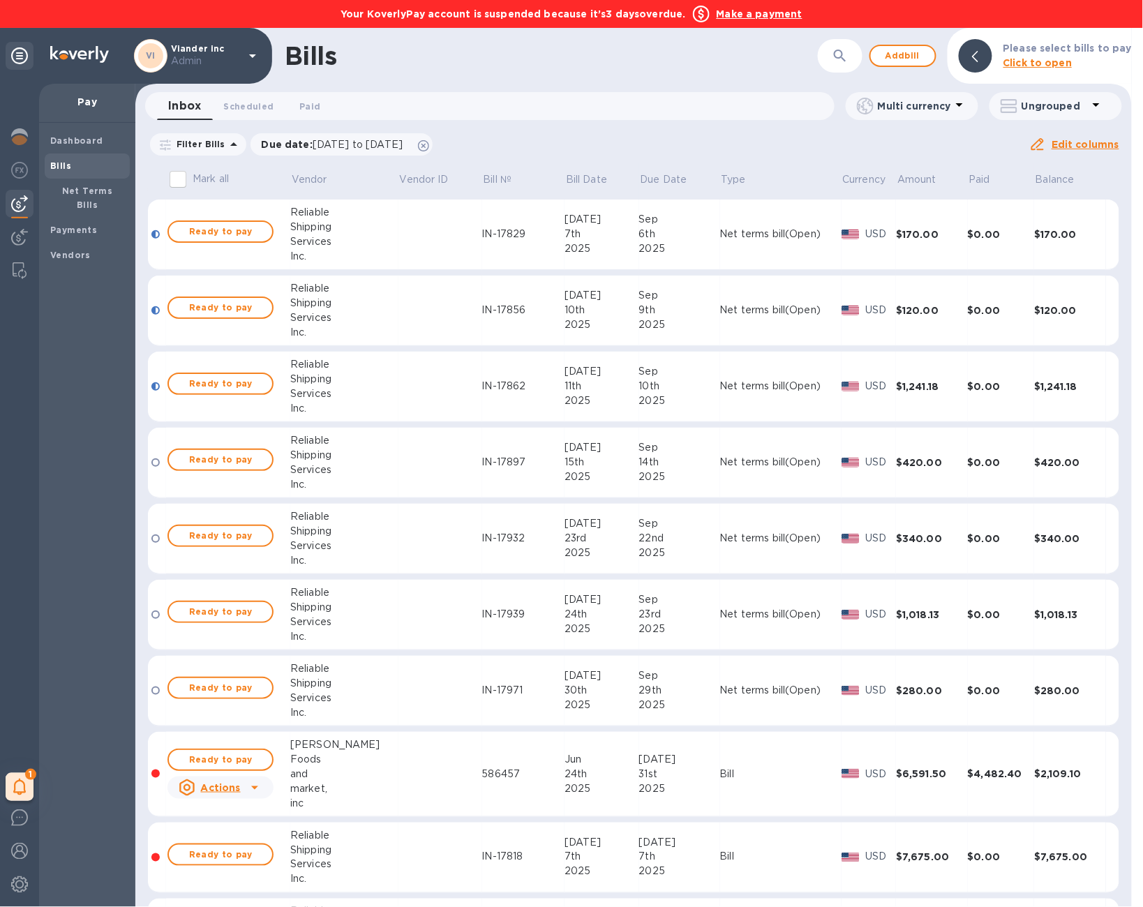
click at [748, 17] on b "Make a payment" at bounding box center [760, 13] width 86 height 11
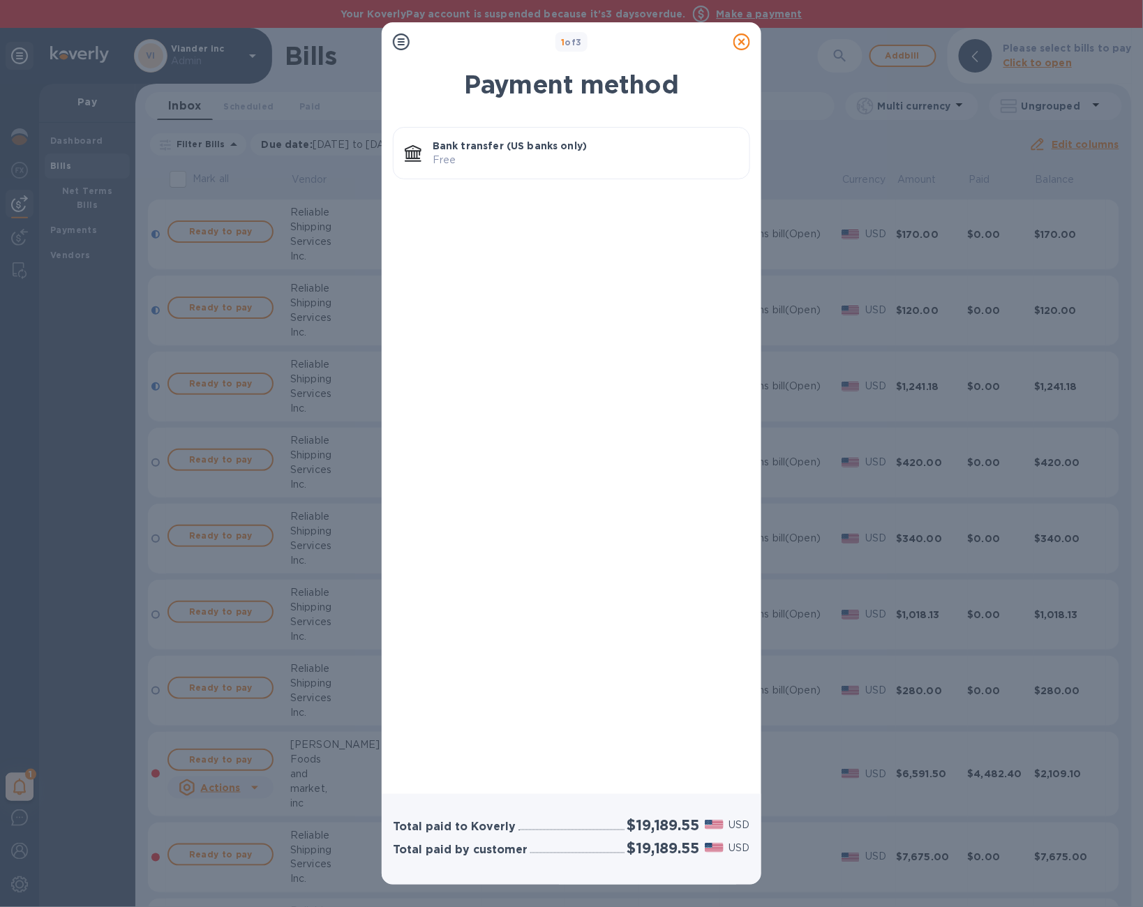
click at [639, 146] on p "Bank transfer (US banks only)" at bounding box center [586, 146] width 306 height 14
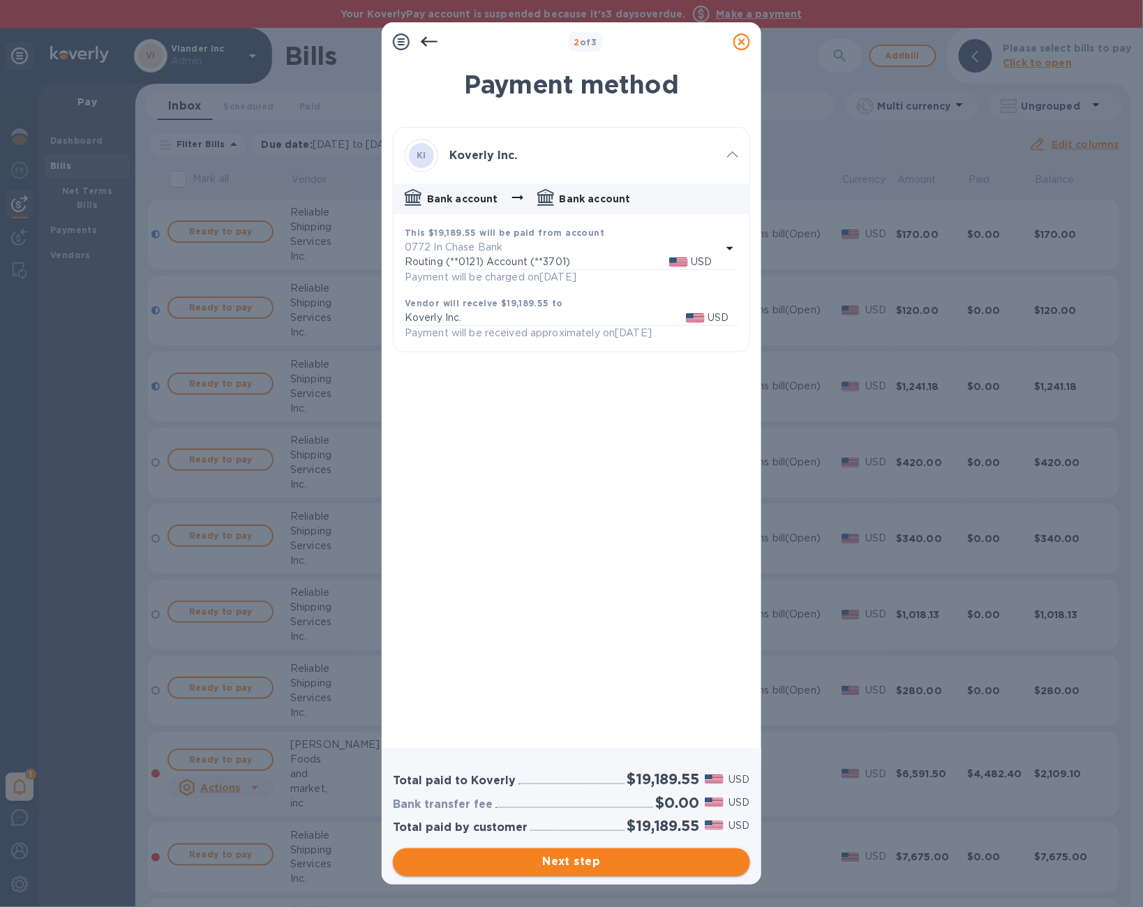
click at [571, 864] on span "Next step" at bounding box center [571, 862] width 335 height 17
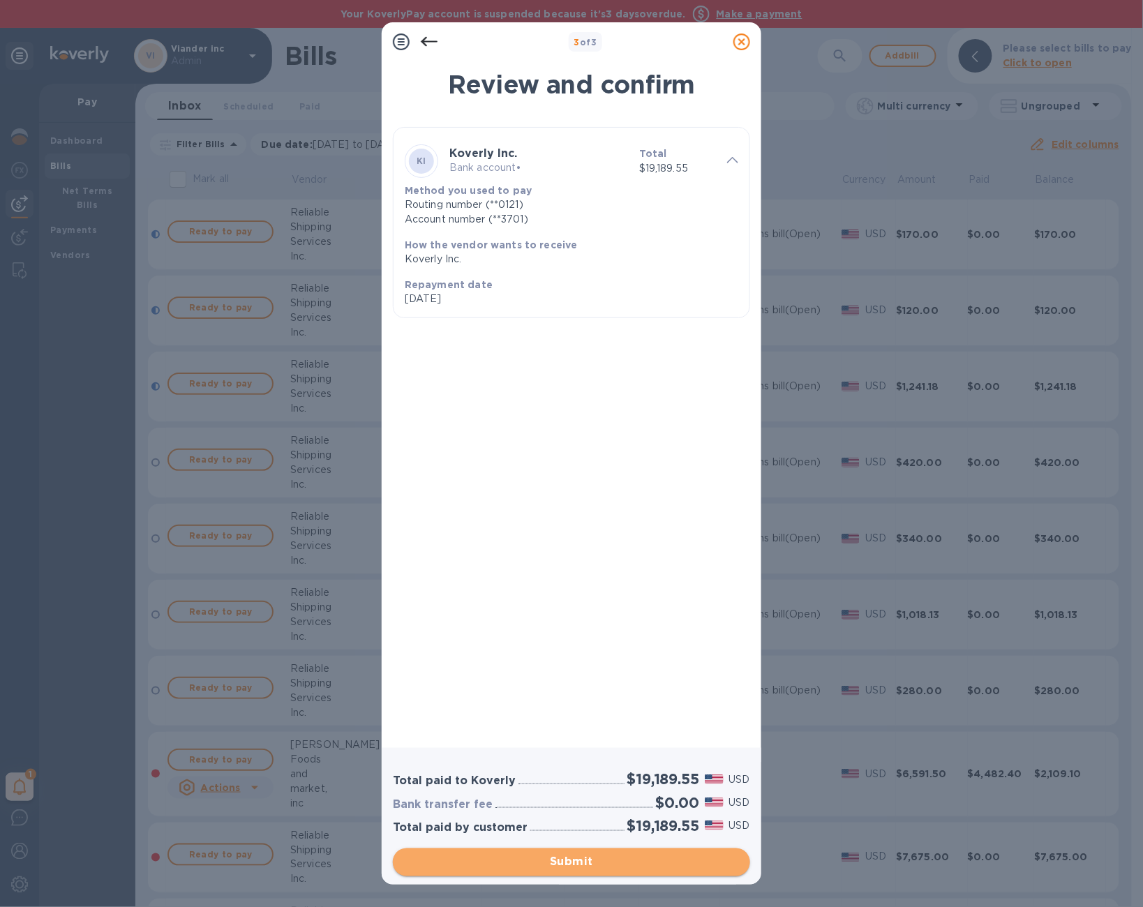
click at [571, 864] on span "Submit" at bounding box center [571, 862] width 335 height 17
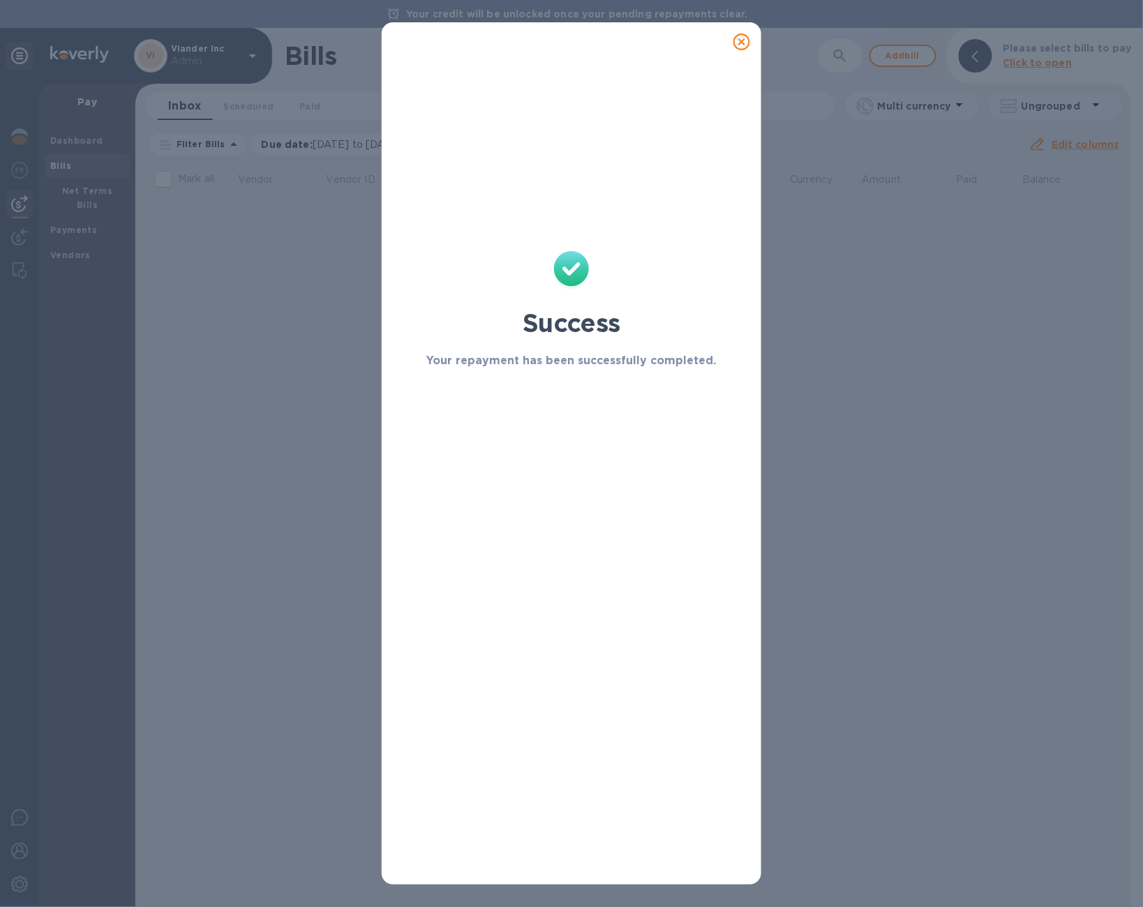
click at [745, 45] on icon at bounding box center [741, 41] width 17 height 17
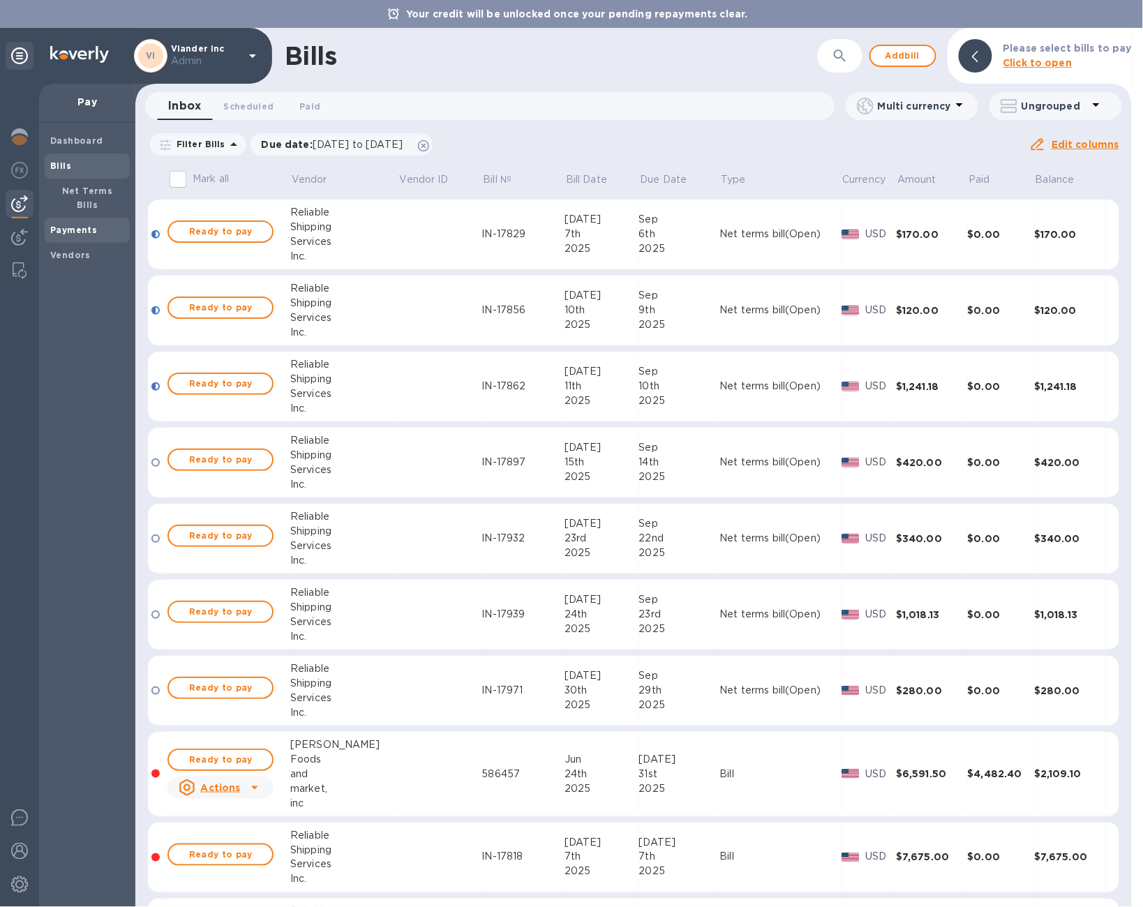
click at [88, 223] on span "Payments" at bounding box center [73, 230] width 47 height 14
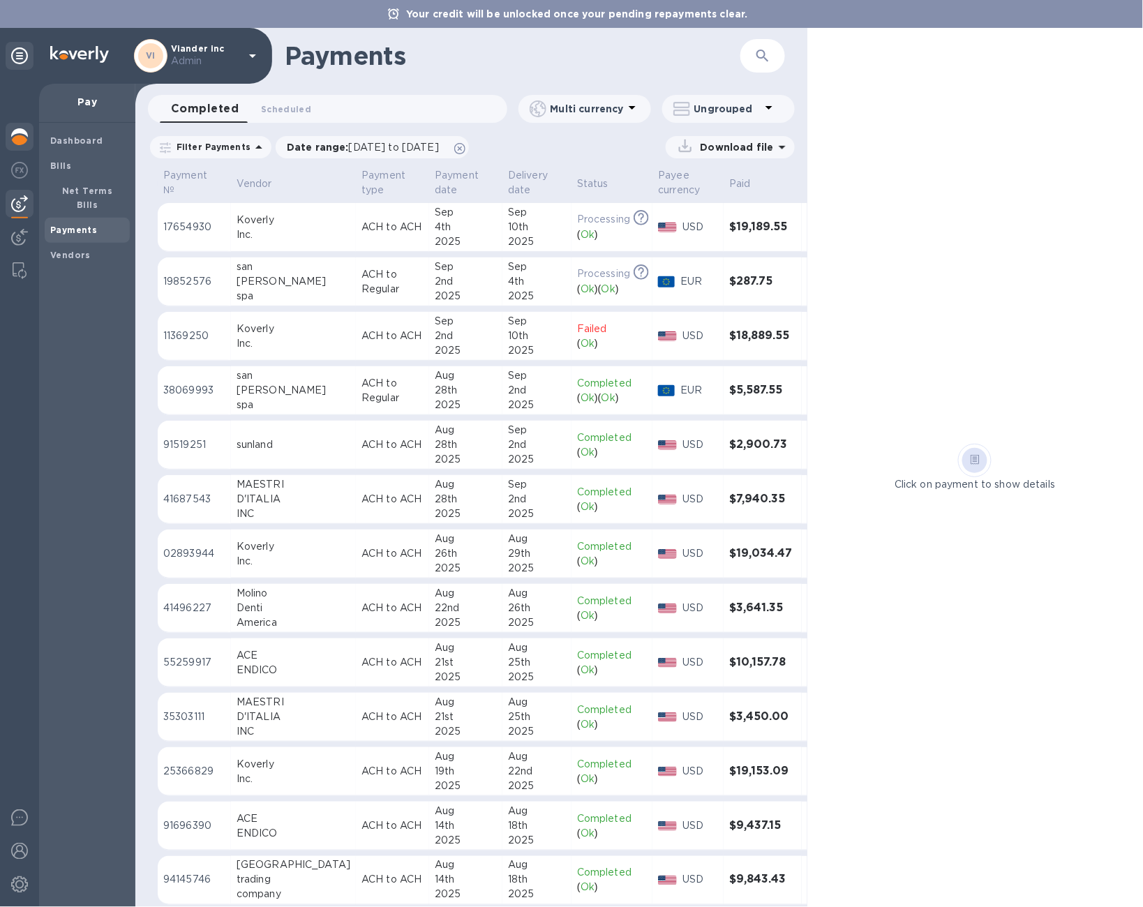
click at [16, 147] on div at bounding box center [20, 138] width 28 height 31
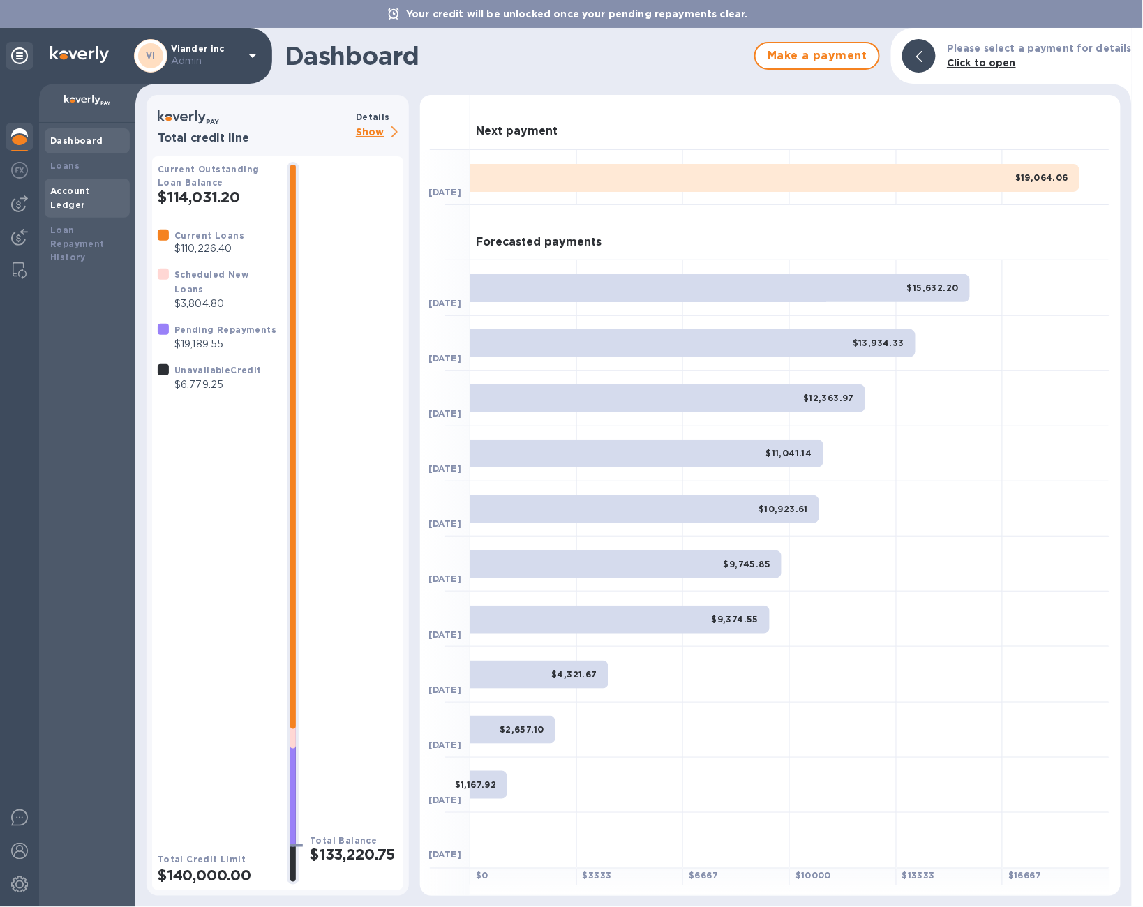
click at [77, 182] on div "Account Ledger" at bounding box center [87, 198] width 85 height 39
